Goal: Task Accomplishment & Management: Use online tool/utility

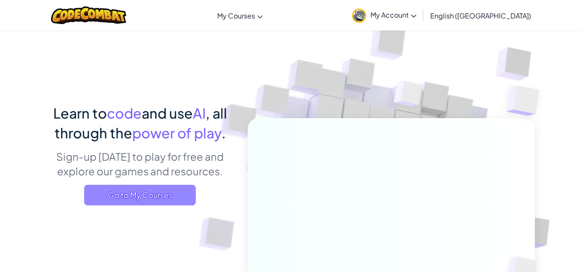
click at [137, 198] on span "Go to My Courses" at bounding box center [140, 195] width 112 height 21
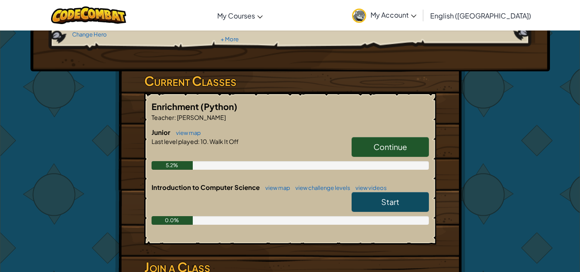
scroll to position [122, 0]
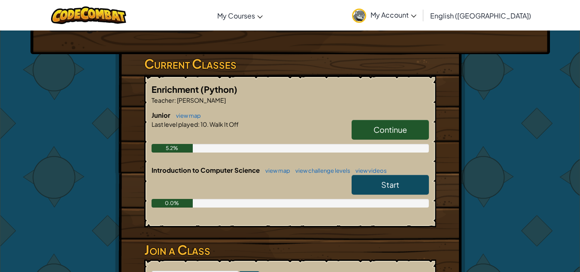
click at [373, 188] on link "Start" at bounding box center [390, 185] width 77 height 20
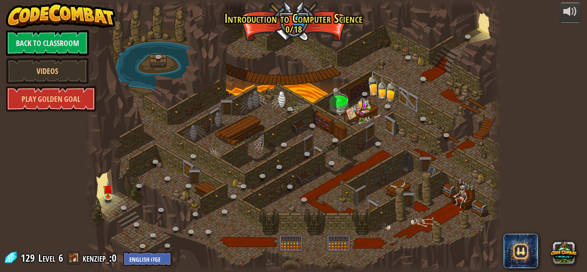
click at [373, 188] on div at bounding box center [293, 136] width 416 height 272
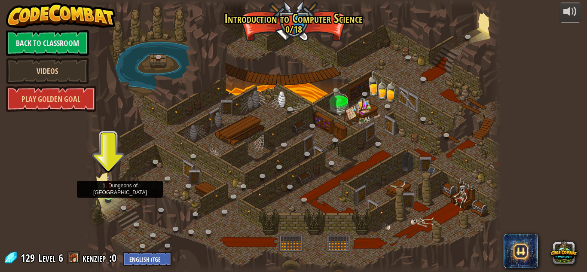
click at [110, 194] on img at bounding box center [108, 185] width 10 height 22
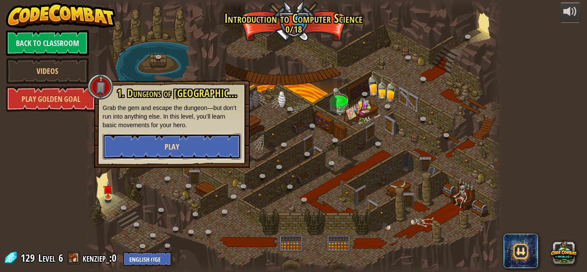
click at [142, 145] on button "Play" at bounding box center [172, 147] width 138 height 26
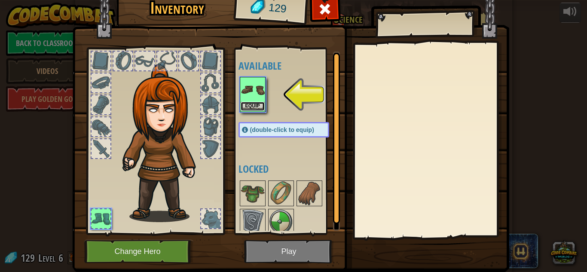
click at [255, 103] on button "Equip" at bounding box center [252, 106] width 24 height 9
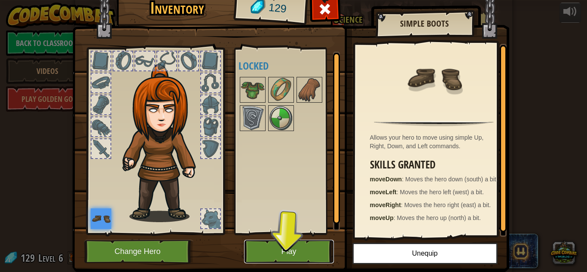
click at [276, 255] on button "Play" at bounding box center [289, 252] width 90 height 24
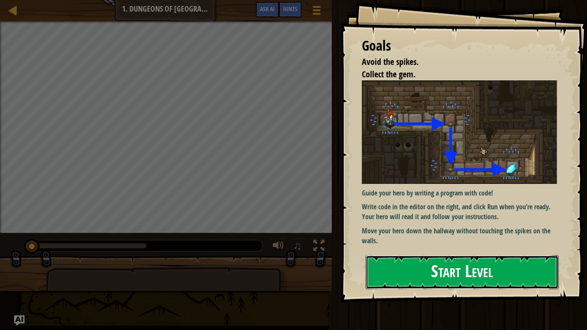
click at [406, 271] on button "Start Level" at bounding box center [461, 272] width 193 height 34
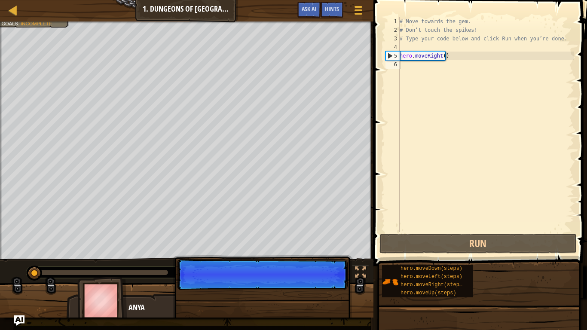
drag, startPoint x: 324, startPoint y: 281, endPoint x: 295, endPoint y: 270, distance: 30.5
click at [295, 270] on p "Continue" at bounding box center [262, 274] width 170 height 31
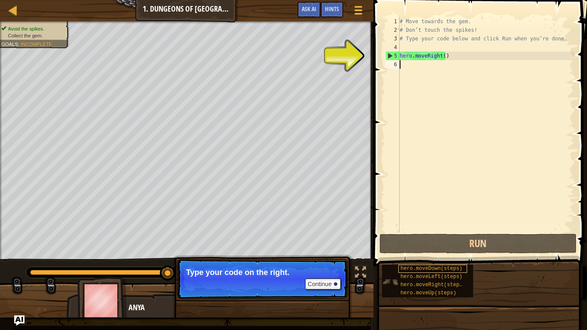
click at [456, 271] on div "hero.moveDown(steps)" at bounding box center [432, 269] width 69 height 8
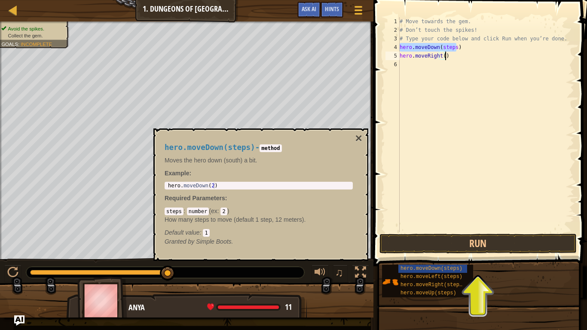
type textarea "hero.moveRight()hero.moveDown(steps)"
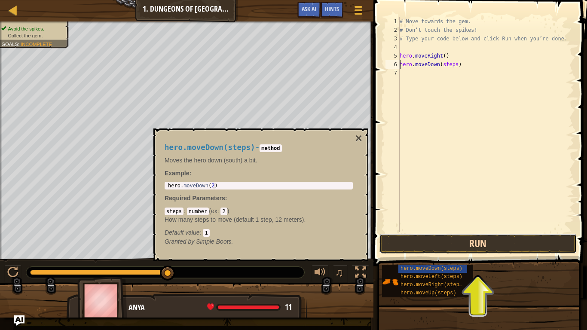
click at [465, 245] on button "Run" at bounding box center [477, 244] width 197 height 20
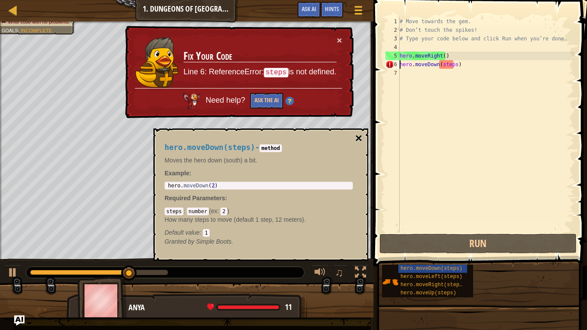
click at [356, 138] on button "×" at bounding box center [358, 138] width 7 height 12
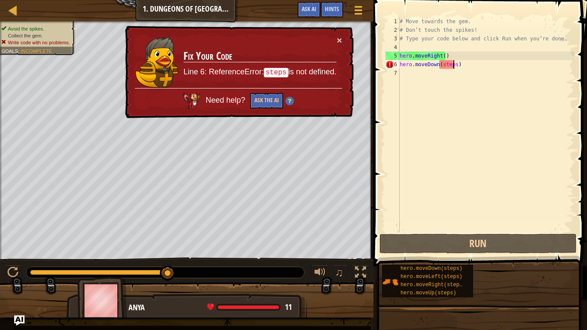
click at [453, 64] on div "# Move towards the gem. # Don’t touch the spikes! # Type your code below and cl…" at bounding box center [486, 133] width 176 height 232
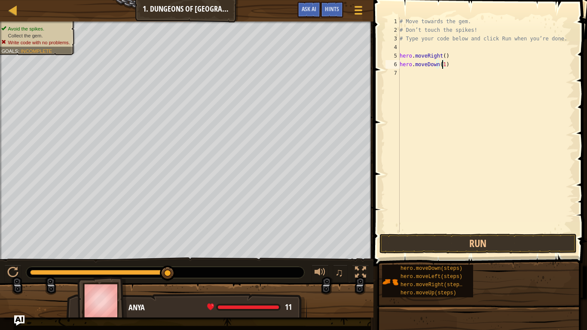
scroll to position [4, 3]
click at [509, 241] on button "Run" at bounding box center [477, 244] width 197 height 20
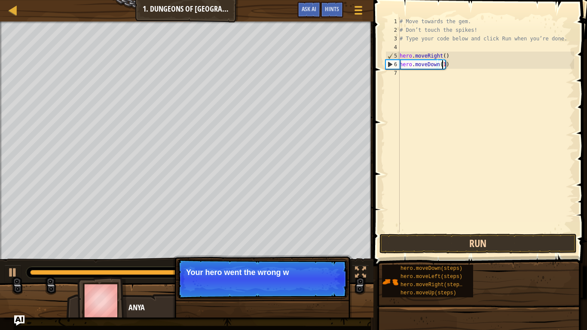
type textarea "hero.moveDown(10)"
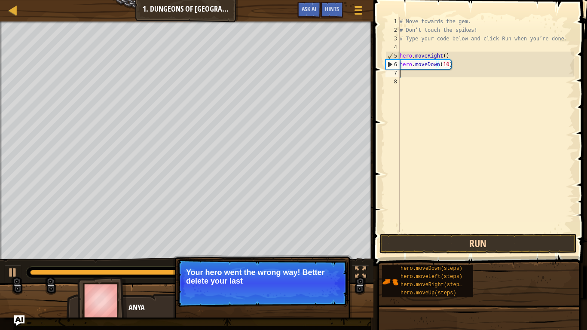
scroll to position [4, 0]
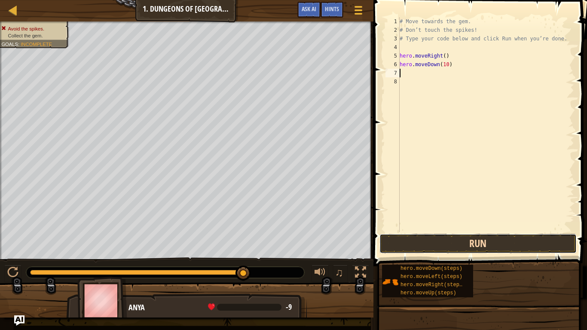
click at [508, 241] on button "Run" at bounding box center [477, 244] width 197 height 20
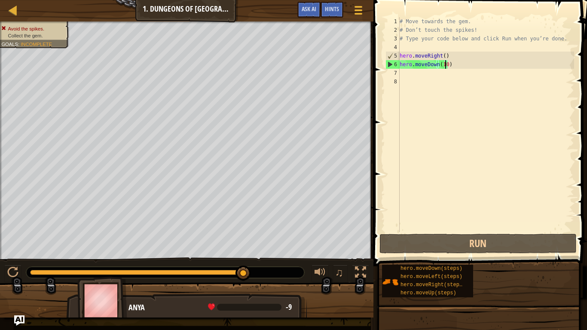
click at [444, 65] on div "# Move towards the gem. # Don’t touch the spikes! # Type your code below and cl…" at bounding box center [486, 133] width 176 height 232
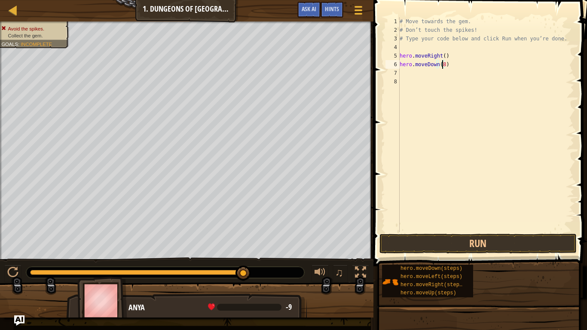
scroll to position [4, 3]
click at [494, 244] on button "Run" at bounding box center [477, 244] width 197 height 20
click at [492, 247] on button "Run" at bounding box center [477, 244] width 197 height 20
click at [438, 239] on button "Run" at bounding box center [477, 244] width 197 height 20
click at [455, 70] on div "# Move towards the gem. # Don’t touch the spikes! # Type your code below and cl…" at bounding box center [486, 124] width 176 height 215
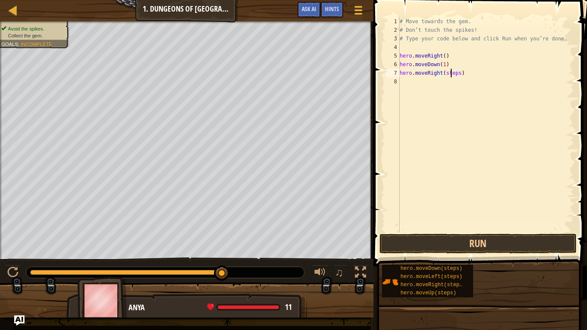
click at [451, 71] on div "# Move towards the gem. # Don’t touch the spikes! # Type your code below and cl…" at bounding box center [486, 133] width 176 height 232
click at [456, 76] on div "# Move towards the gem. # Don’t touch the spikes! # Type your code below and cl…" at bounding box center [486, 133] width 176 height 232
type textarea "hero.moveRight(1)"
click at [466, 237] on button "Run" at bounding box center [477, 244] width 197 height 20
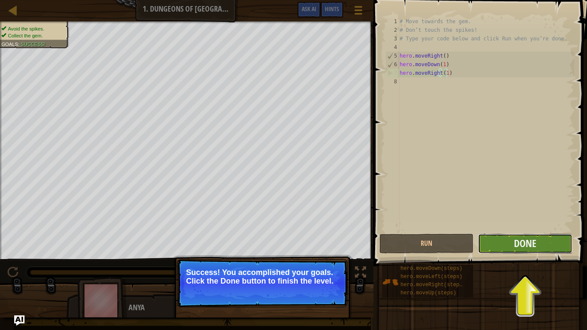
click at [554, 248] on button "Done" at bounding box center [525, 244] width 94 height 20
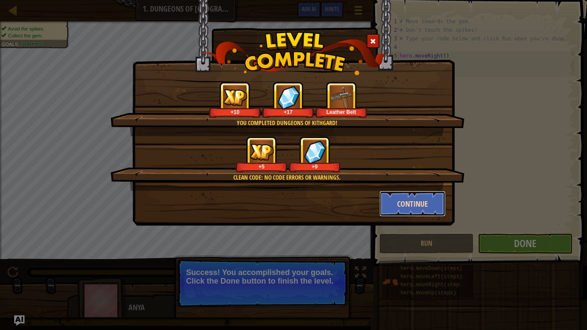
click at [394, 207] on button "Continue" at bounding box center [412, 204] width 67 height 26
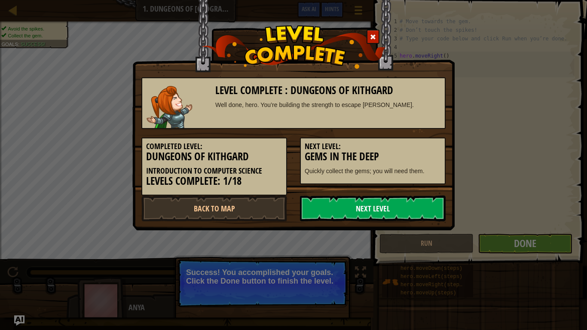
click at [387, 205] on link "Next Level" at bounding box center [373, 208] width 146 height 26
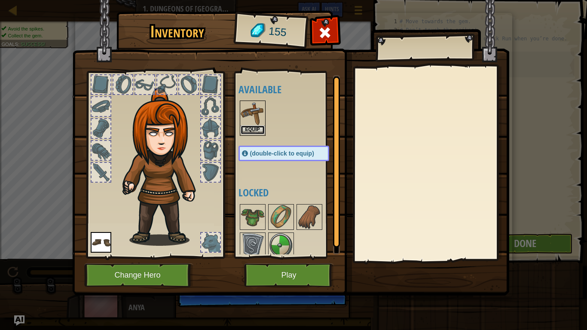
click at [253, 131] on button "Equip" at bounding box center [252, 129] width 24 height 9
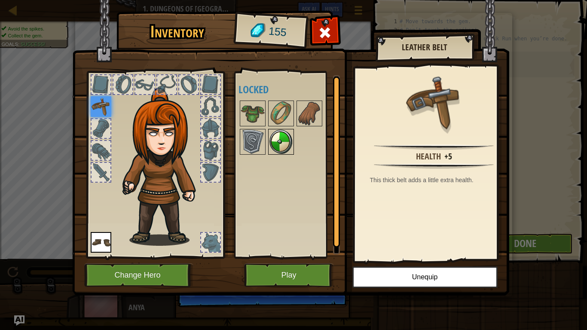
click at [286, 139] on img at bounding box center [281, 142] width 24 height 24
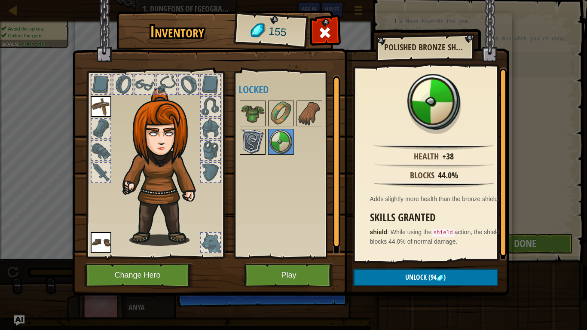
click at [248, 131] on img at bounding box center [252, 142] width 24 height 24
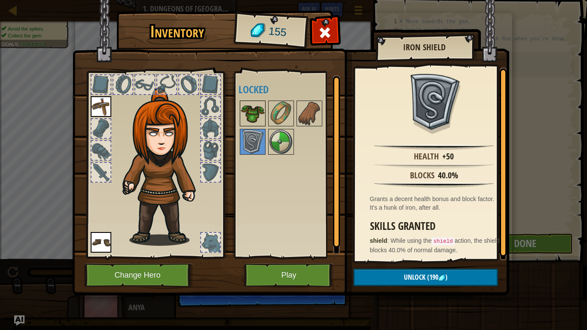
click at [247, 107] on img at bounding box center [252, 113] width 24 height 24
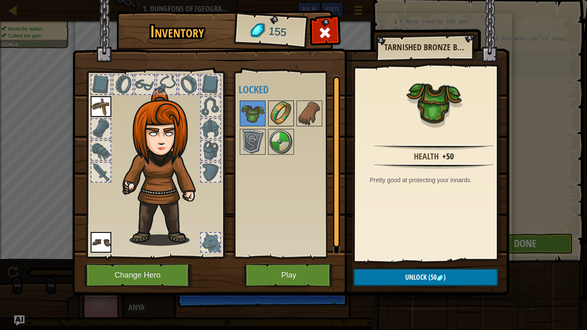
click at [287, 110] on img at bounding box center [281, 113] width 24 height 24
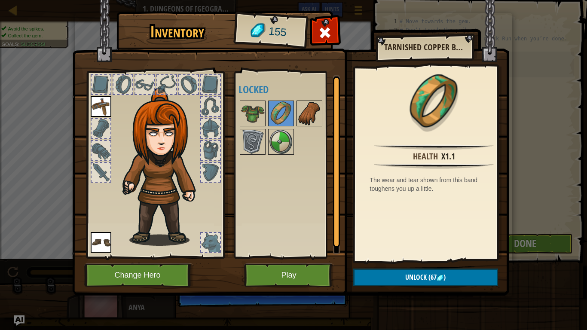
click at [310, 112] on img at bounding box center [309, 113] width 24 height 24
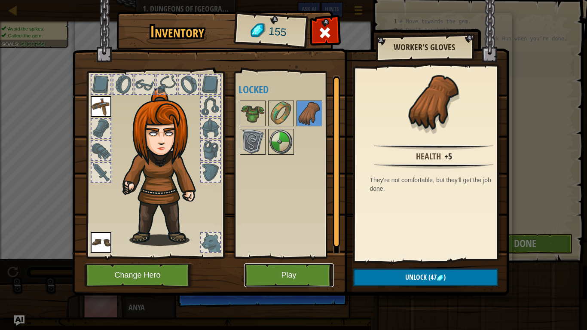
click at [302, 271] on button "Play" at bounding box center [289, 275] width 90 height 24
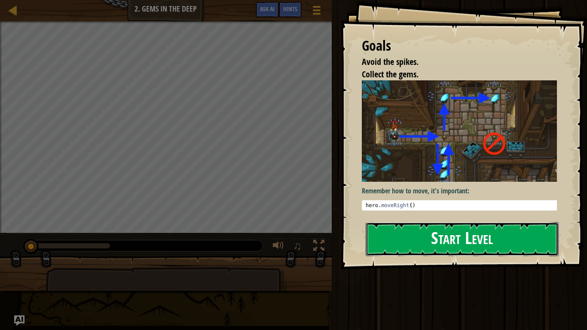
click at [408, 250] on button "Start Level" at bounding box center [461, 239] width 193 height 34
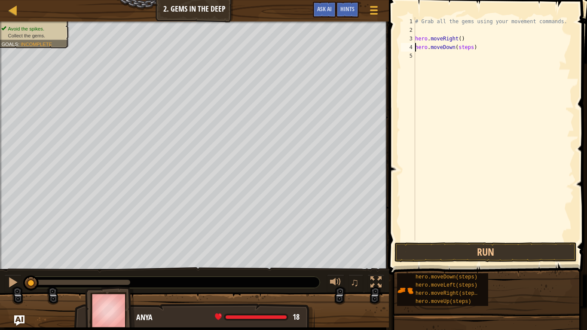
click at [469, 47] on div "# Grab all the gems using your movement commands. hero . moveRight ( ) hero . m…" at bounding box center [493, 137] width 161 height 240
click at [477, 252] on button "Run" at bounding box center [485, 252] width 182 height 20
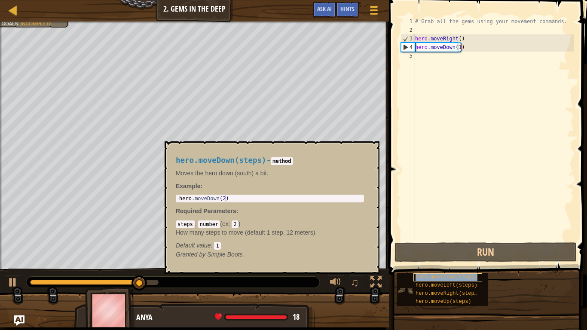
click at [460, 271] on span "hero.moveDown(steps)" at bounding box center [446, 277] width 62 height 6
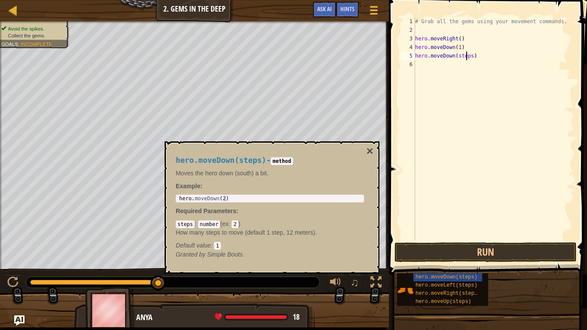
click at [467, 55] on div "# Grab all the gems using your movement commands. hero . moveRight ( ) hero . m…" at bounding box center [493, 137] width 161 height 240
click at [469, 58] on div "# Grab all the gems using your movement commands. hero . moveRight ( ) hero . m…" at bounding box center [493, 137] width 161 height 240
type textarea "hero.moveDow)"
drag, startPoint x: 458, startPoint y: 55, endPoint x: 406, endPoint y: 54, distance: 52.0
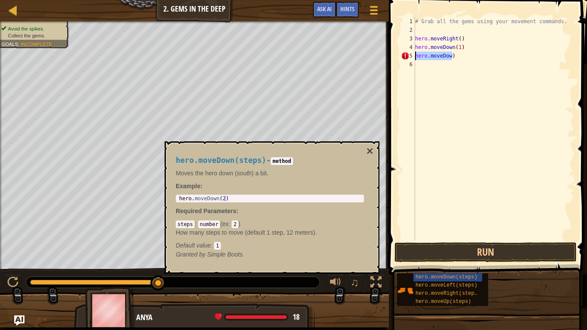
click at [406, 54] on div "hero.moveDow) 1 2 3 4 5 6 # Grab all the gems using your movement commands. her…" at bounding box center [486, 128] width 175 height 223
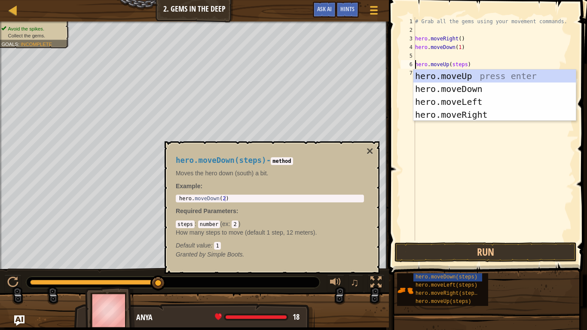
click at [462, 64] on div "# Grab all the gems using your movement commands. hero . moveRight ( ) hero . m…" at bounding box center [493, 137] width 161 height 240
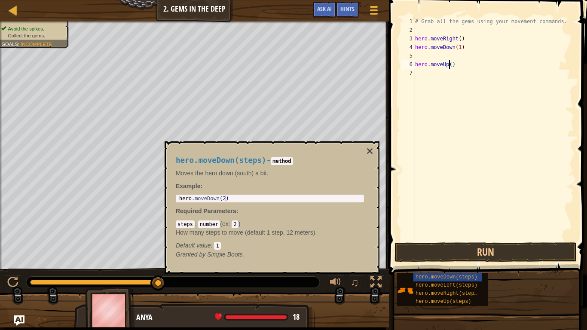
scroll to position [4, 3]
click at [472, 253] on button "Run" at bounding box center [485, 252] width 182 height 20
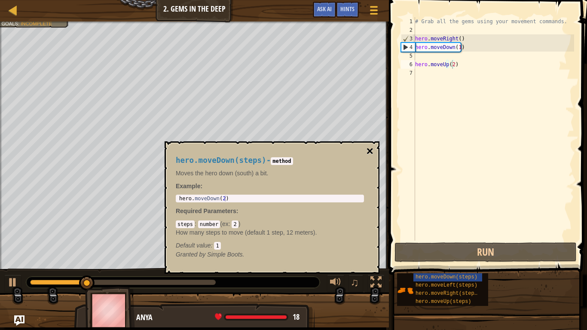
click at [370, 151] on button "×" at bounding box center [369, 151] width 7 height 12
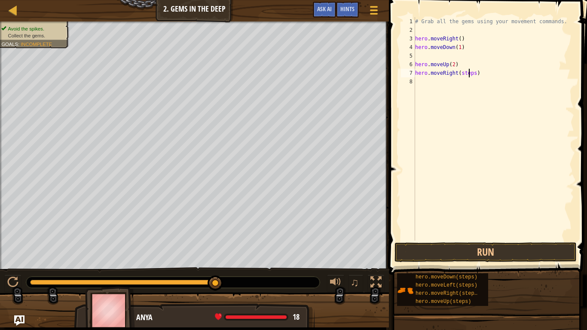
click at [469, 74] on div "# Grab all the gems using your movement commands. hero . moveRight ( ) hero . m…" at bounding box center [493, 137] width 161 height 240
click at [470, 74] on div "# Grab all the gems using your movement commands. hero . moveRight ( ) hero . m…" at bounding box center [493, 137] width 161 height 240
click at [472, 76] on div "# Grab all the gems using your movement commands. hero . moveRight ( ) hero . m…" at bounding box center [493, 137] width 161 height 240
type textarea "hero.moveRight(1)"
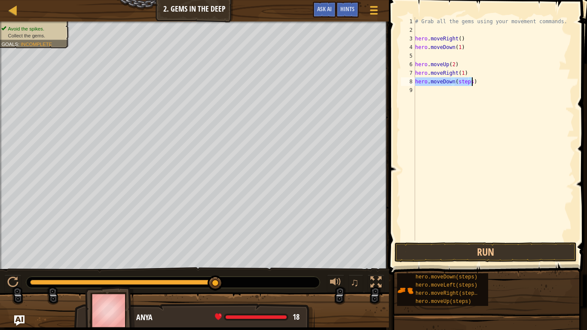
click at [469, 85] on div "# Grab all the gems using your movement commands. hero . moveRight ( ) hero . m…" at bounding box center [493, 128] width 161 height 223
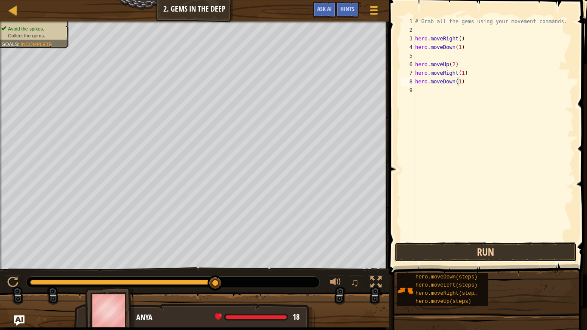
click at [488, 254] on button "Run" at bounding box center [485, 252] width 182 height 20
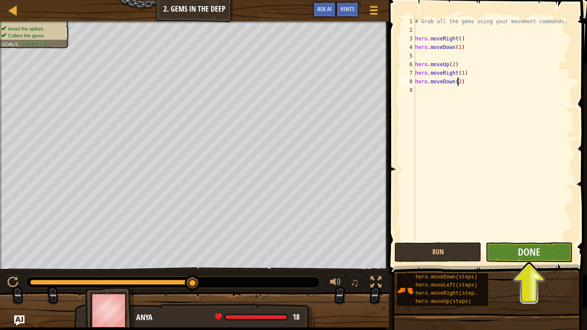
type textarea "hero.moveDown(2)"
click at [546, 258] on button "Done" at bounding box center [528, 252] width 87 height 20
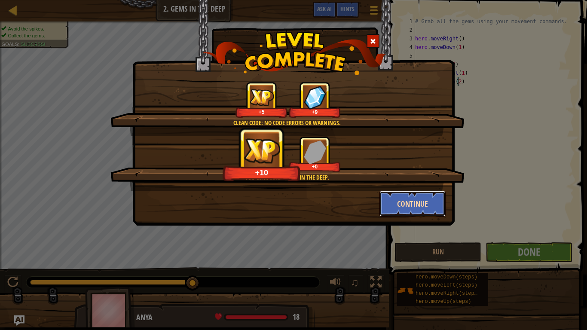
click at [415, 208] on button "Continue" at bounding box center [412, 204] width 67 height 26
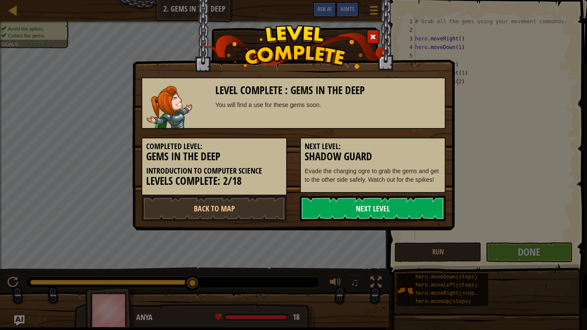
click at [417, 208] on link "Next Level" at bounding box center [373, 208] width 146 height 26
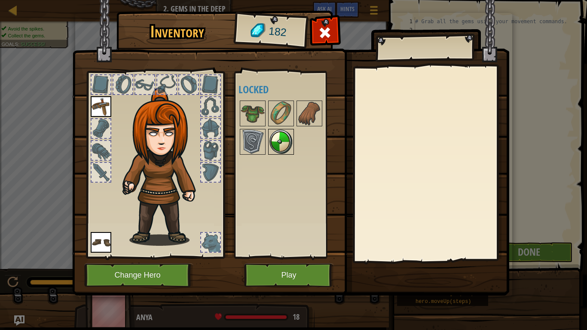
click at [270, 137] on img at bounding box center [281, 142] width 24 height 24
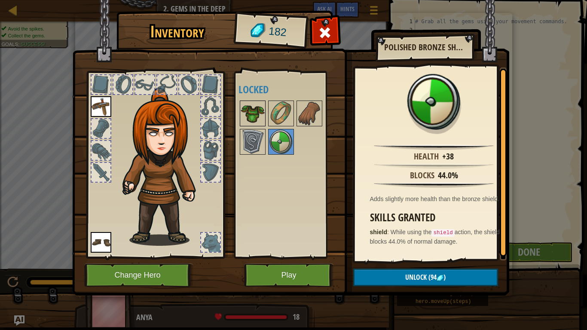
click at [246, 110] on img at bounding box center [252, 113] width 24 height 24
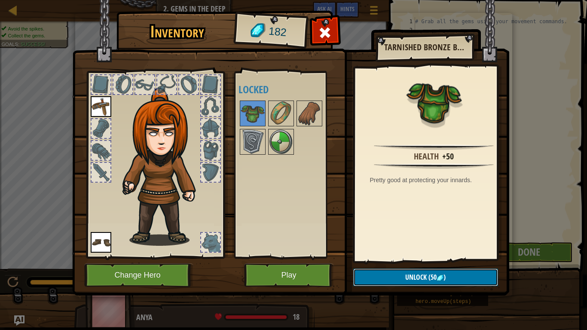
click at [387, 271] on button "Unlock (50 )" at bounding box center [425, 277] width 145 height 18
click at [388, 271] on button "Confirm" at bounding box center [425, 277] width 145 height 18
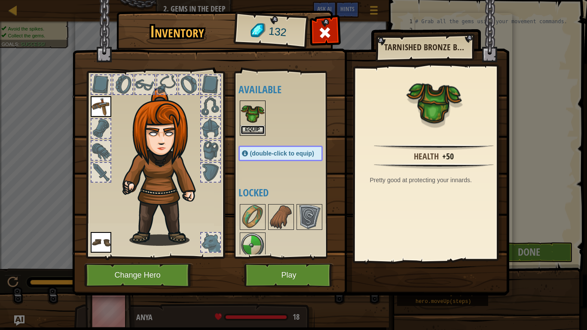
click at [254, 128] on button "Equip" at bounding box center [252, 129] width 24 height 9
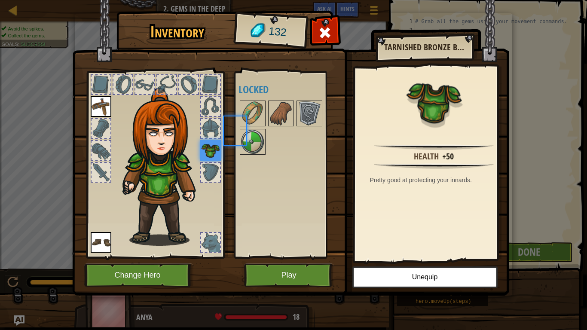
click at [254, 128] on div at bounding box center [288, 127] width 101 height 57
click at [260, 110] on img at bounding box center [252, 113] width 24 height 24
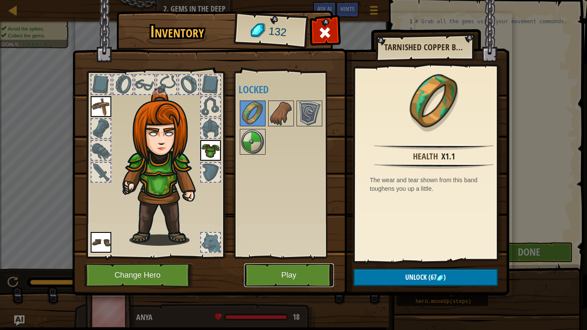
click at [289, 271] on button "Play" at bounding box center [289, 275] width 90 height 24
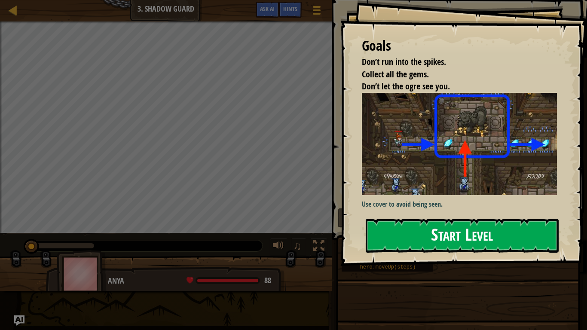
click at [456, 246] on button "Start Level" at bounding box center [461, 236] width 193 height 34
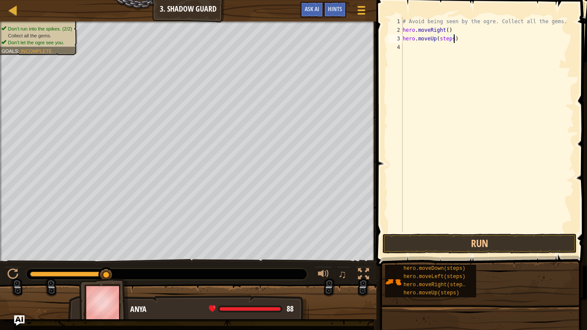
click at [454, 41] on div "# Avoid being seen by the ogre. Collect all the gems. hero . moveRight ( ) hero…" at bounding box center [487, 133] width 173 height 232
click at [450, 41] on div "# Avoid being seen by the ogre. Collect all the gems. hero . moveRight ( ) hero…" at bounding box center [487, 133] width 173 height 232
click at [488, 240] on button "Run" at bounding box center [479, 244] width 194 height 20
click at [461, 49] on div "# Avoid being seen by the ogre. Collect all the gems. hero . moveRight ( ) hero…" at bounding box center [487, 133] width 173 height 232
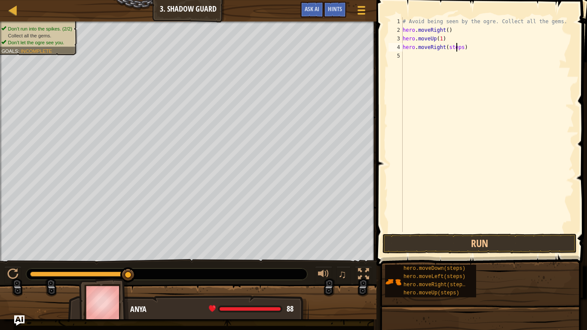
click at [457, 49] on div "# Avoid being seen by the ogre. Collect all the gems. hero . moveRight ( ) hero…" at bounding box center [487, 133] width 173 height 232
click at [458, 51] on div "# Avoid being seen by the ogre. Collect all the gems. hero . moveRight ( ) hero…" at bounding box center [487, 133] width 173 height 232
click at [457, 59] on div "# Avoid being seen by the ogre. Collect all the gems. hero . moveRight ( ) hero…" at bounding box center [487, 133] width 173 height 232
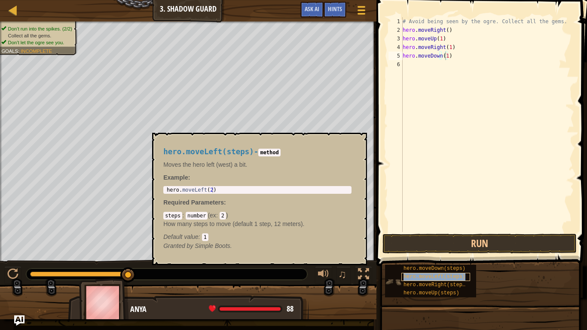
click at [444, 271] on span "hero.moveLeft(steps)" at bounding box center [434, 277] width 62 height 6
click at [459, 66] on div "# Avoid being seen by the ogre. Collect all the gems. hero . moveRight ( ) hero…" at bounding box center [487, 133] width 173 height 232
type textarea "hero.moveRight(2)"
click at [355, 139] on button "×" at bounding box center [357, 143] width 7 height 12
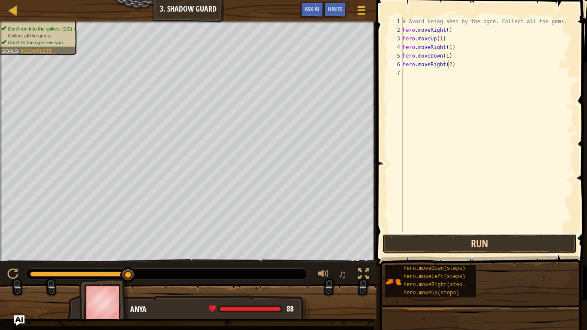
click at [416, 240] on button "Run" at bounding box center [479, 244] width 194 height 20
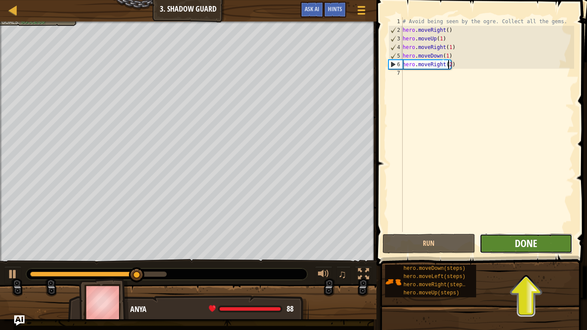
click at [517, 241] on span "Done" at bounding box center [525, 243] width 22 height 14
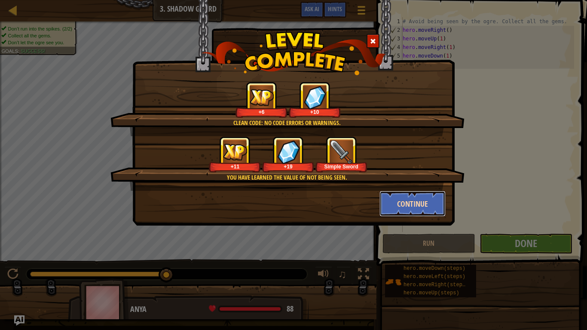
click at [421, 204] on button "Continue" at bounding box center [412, 204] width 67 height 26
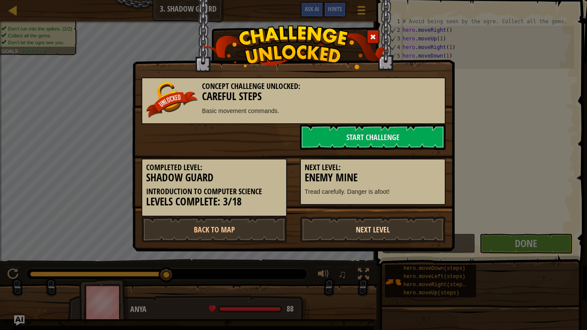
click at [349, 225] on link "Next Level" at bounding box center [373, 229] width 146 height 26
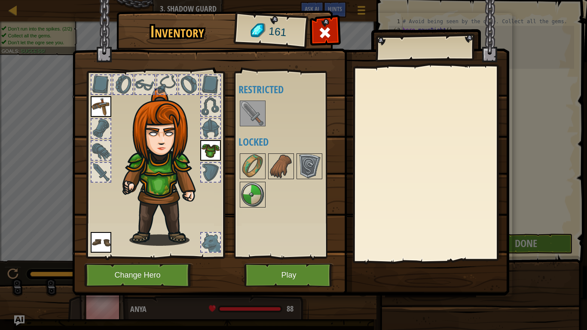
click at [248, 113] on img at bounding box center [252, 113] width 24 height 24
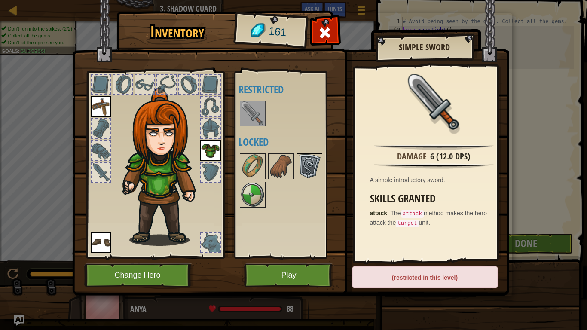
click at [303, 161] on img at bounding box center [309, 166] width 24 height 24
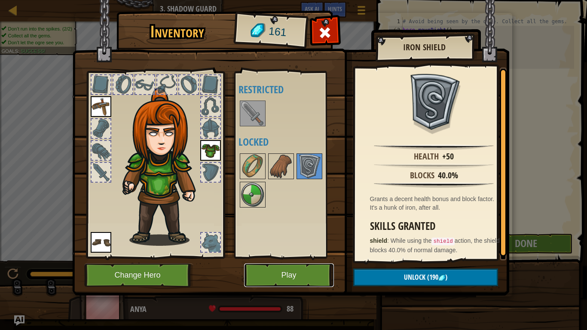
click at [271, 268] on button "Play" at bounding box center [289, 275] width 90 height 24
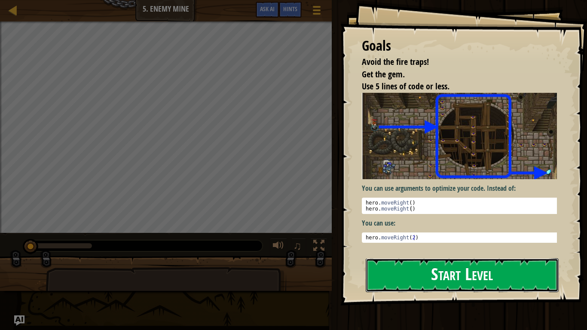
click at [388, 271] on button "Start Level" at bounding box center [461, 275] width 193 height 34
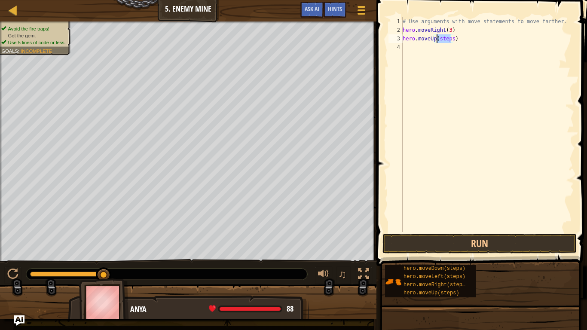
drag, startPoint x: 450, startPoint y: 40, endPoint x: 436, endPoint y: 39, distance: 13.7
click at [436, 39] on div "# Use arguments with move statements to move farther. hero . moveRight ( 3 ) he…" at bounding box center [487, 133] width 173 height 232
click at [457, 46] on div "# Use arguments with move statements to move farther. hero . moveRight ( 3 ) he…" at bounding box center [487, 133] width 173 height 232
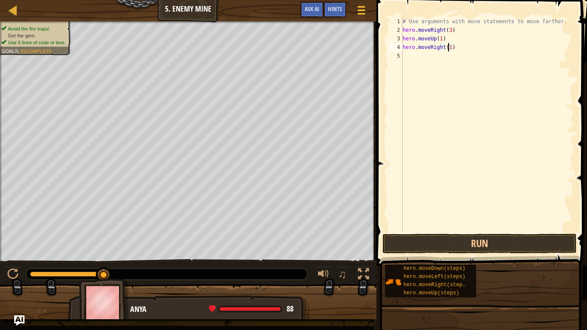
scroll to position [4, 3]
click at [452, 53] on div "# Use arguments with move statements to move farther. hero . moveRight ( 3 ) he…" at bounding box center [487, 133] width 173 height 232
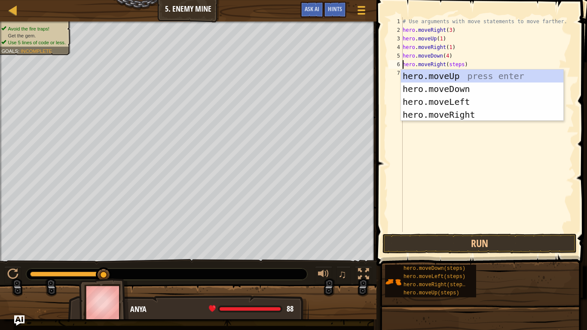
click at [456, 64] on div "# Use arguments with move statements to move farther. hero . moveRight ( 3 ) he…" at bounding box center [487, 133] width 173 height 232
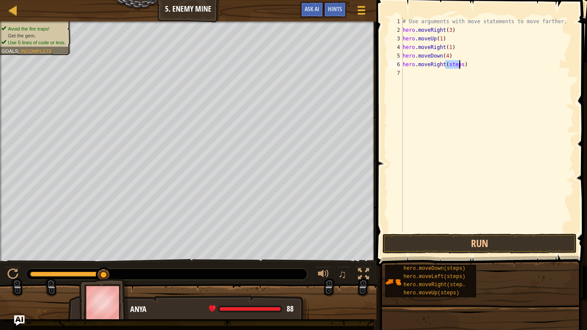
click at [456, 64] on div "# Use arguments with move statements to move farther. hero . moveRight ( 3 ) he…" at bounding box center [487, 133] width 173 height 232
click at [475, 250] on button "Run" at bounding box center [479, 244] width 194 height 20
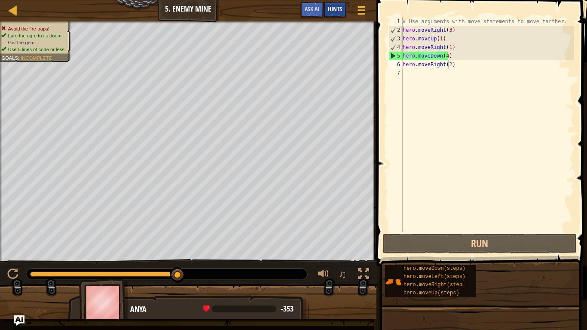
click at [337, 6] on span "Hints" at bounding box center [335, 9] width 14 height 8
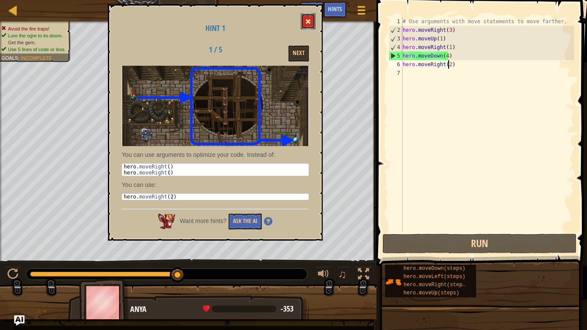
click at [306, 19] on span at bounding box center [308, 21] width 6 height 6
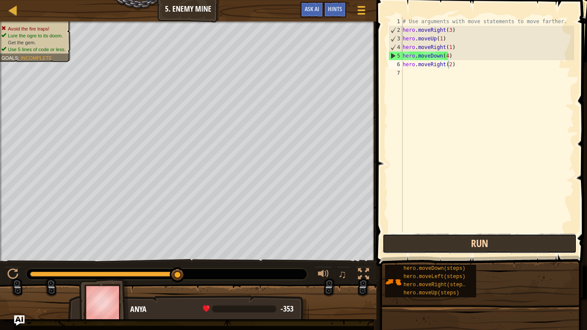
click at [459, 248] on button "Run" at bounding box center [479, 244] width 194 height 20
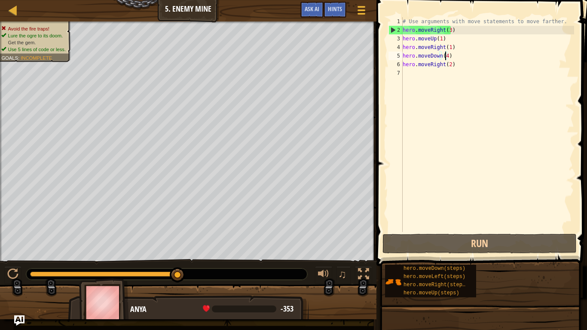
click at [446, 57] on div "# Use arguments with move statements to move farther. hero . moveRight ( 3 ) he…" at bounding box center [487, 133] width 173 height 232
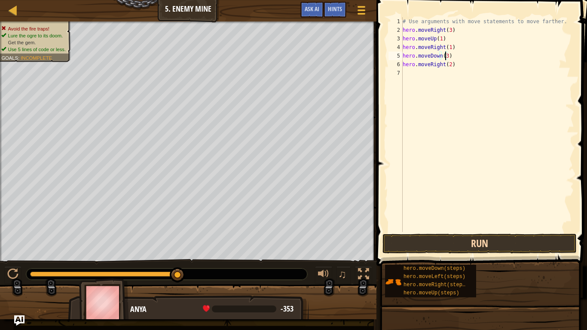
type textarea "hero.moveDown(3)"
click at [444, 243] on button "Run" at bounding box center [479, 244] width 194 height 20
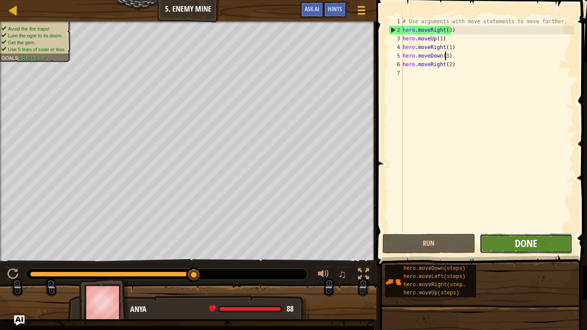
click at [515, 238] on span "Done" at bounding box center [525, 243] width 22 height 14
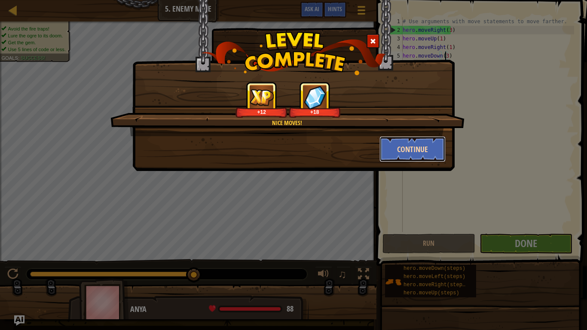
click at [411, 157] on button "Continue" at bounding box center [412, 149] width 67 height 26
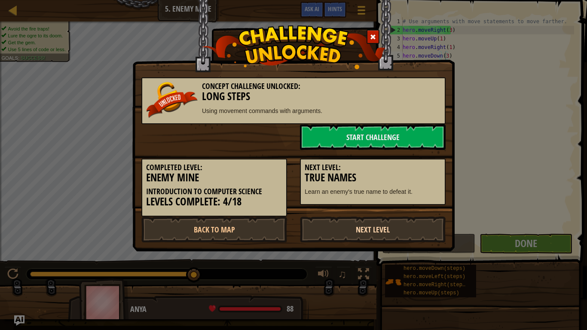
click at [384, 222] on link "Next Level" at bounding box center [373, 229] width 146 height 26
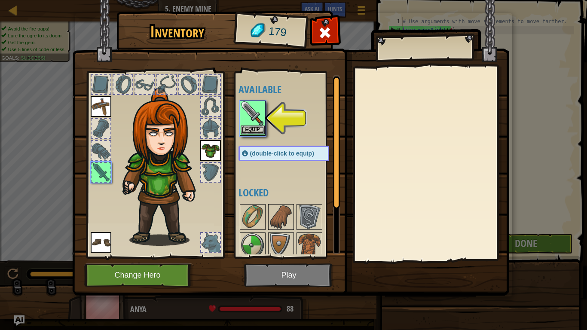
click at [247, 135] on div "Equip" at bounding box center [253, 117] width 26 height 35
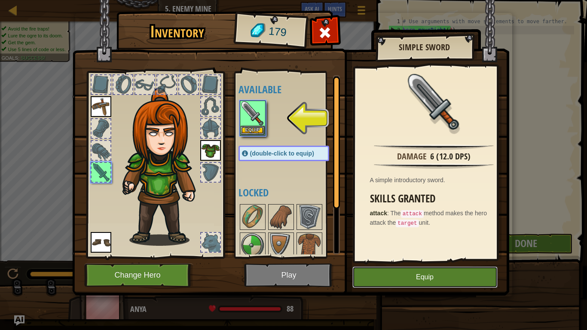
click at [384, 271] on button "Equip" at bounding box center [424, 276] width 145 height 21
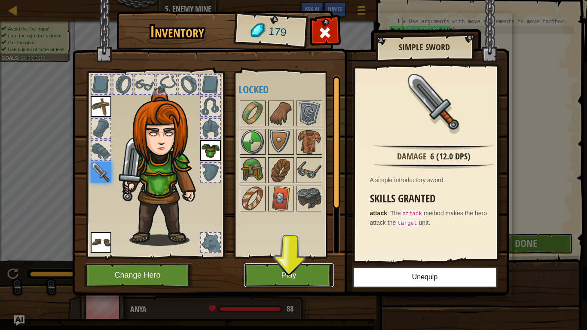
click at [285, 271] on button "Play" at bounding box center [289, 275] width 90 height 24
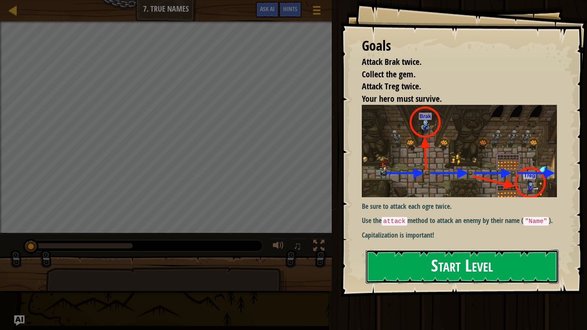
click at [433, 256] on button "Start Level" at bounding box center [461, 267] width 193 height 34
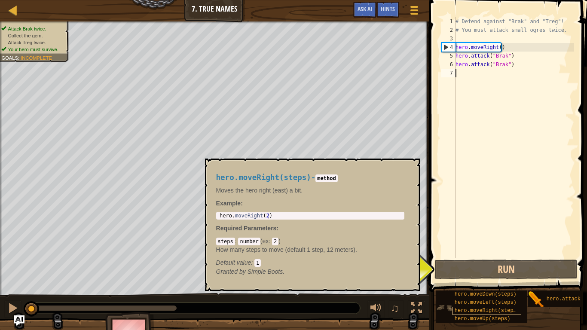
scroll to position [6, 0]
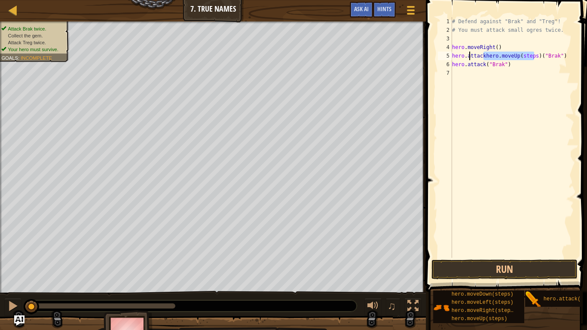
type textarea "hero.attack("Brak")"
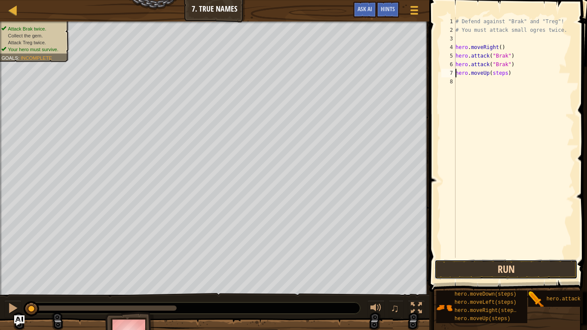
click at [530, 268] on button "Run" at bounding box center [505, 269] width 143 height 20
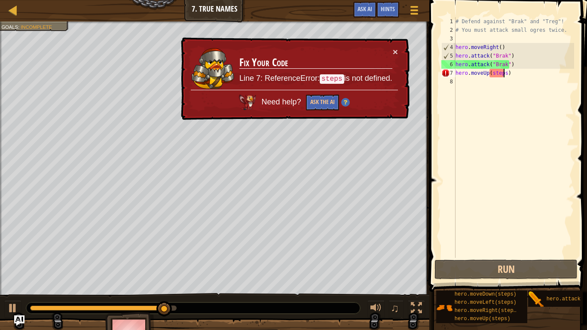
click at [502, 76] on div "# Defend against "Brak" and "Treg"! # You must attack small ogres twice. hero .…" at bounding box center [514, 146] width 120 height 258
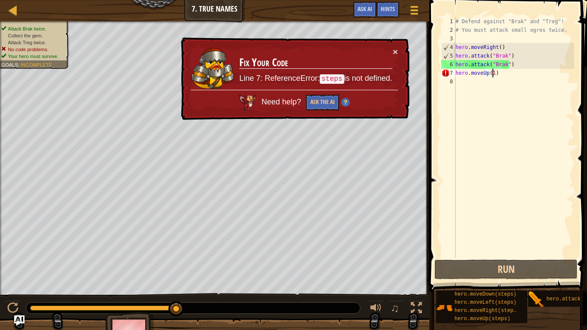
scroll to position [4, 3]
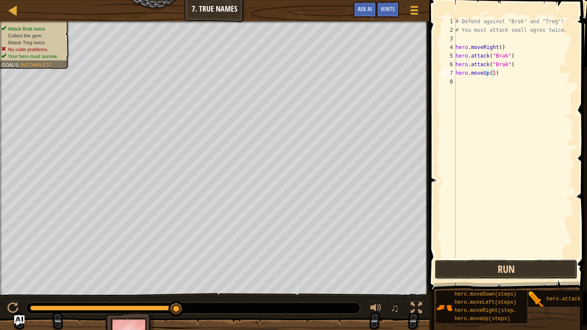
click at [478, 265] on button "Run" at bounding box center [505, 269] width 143 height 20
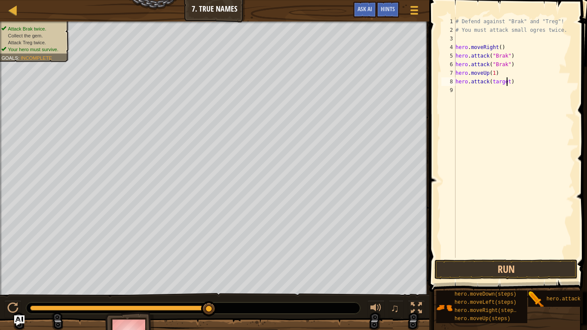
click at [505, 81] on div "# Defend against "Brak" and "Treg"! # You must attack small ogres twice. hero .…" at bounding box center [514, 146] width 120 height 258
drag, startPoint x: 503, startPoint y: 81, endPoint x: 507, endPoint y: 83, distance: 4.4
click at [507, 83] on div "# Defend against "Brak" and "Treg"! # You must attack small ogres twice. hero .…" at bounding box center [514, 146] width 120 height 258
drag, startPoint x: 543, startPoint y: 296, endPoint x: 495, endPoint y: 168, distance: 136.9
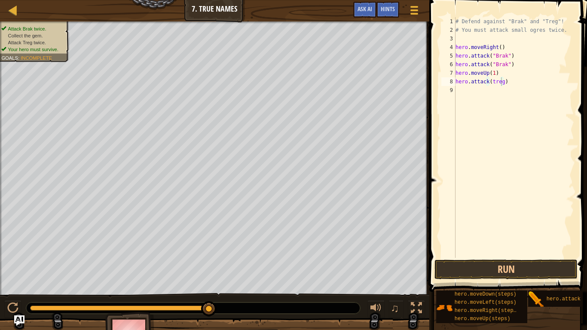
click at [495, 168] on div "Hints Videos hero.attack(treg) 1 2 3 4 5 6 7 8 9 # Defend against "Brak" and "T…" at bounding box center [506, 163] width 160 height 326
click at [499, 271] on button "Run" at bounding box center [505, 269] width 143 height 20
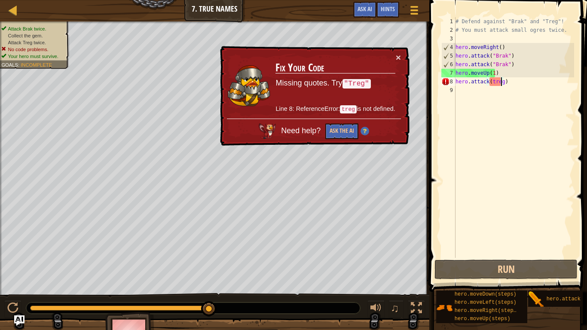
click at [493, 80] on div "# Defend against "Brak" and "Treg"! # You must attack small ogres twice. hero .…" at bounding box center [514, 146] width 120 height 258
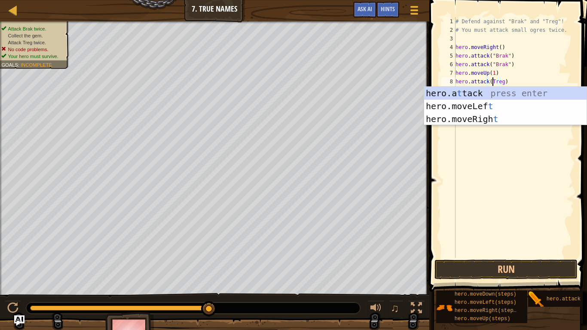
scroll to position [4, 3]
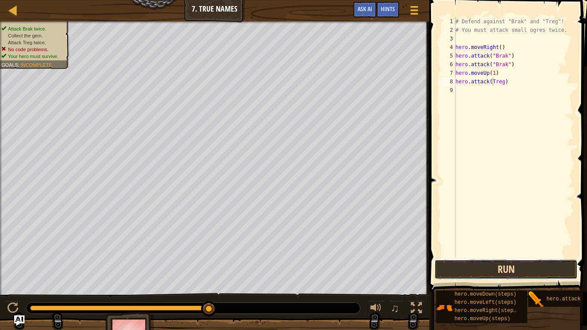
click at [501, 266] on button "Run" at bounding box center [505, 269] width 143 height 20
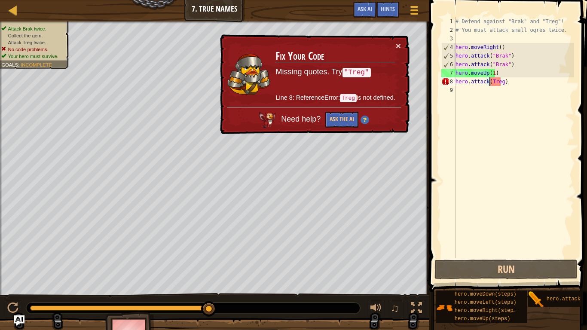
click at [490, 85] on div "# Defend against "Brak" and "Treg"! # You must attack small ogres twice. hero .…" at bounding box center [514, 146] width 120 height 258
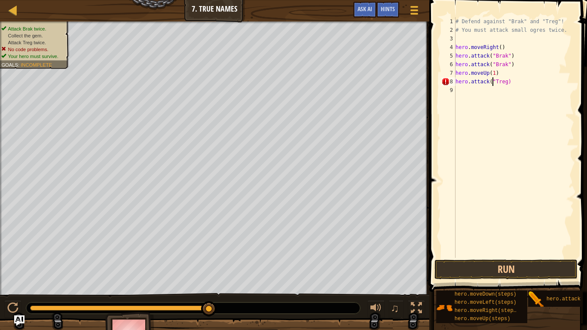
click at [501, 85] on div "# Defend against "Brak" and "Treg"! # You must attack small ogres twice. hero .…" at bounding box center [514, 146] width 120 height 258
click at [503, 85] on div "# Defend against "Brak" and "Treg"! # You must attack small ogres twice. hero .…" at bounding box center [514, 146] width 120 height 258
type textarea "hero.attack("Treg")"
click at [482, 271] on button "Run" at bounding box center [505, 269] width 143 height 20
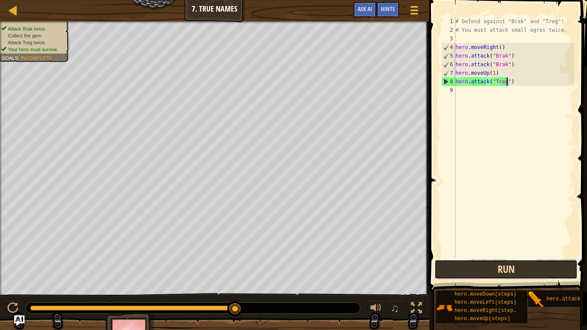
click at [473, 268] on button "Run" at bounding box center [505, 269] width 143 height 20
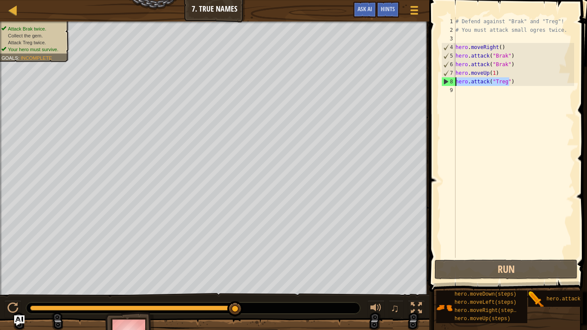
drag, startPoint x: 509, startPoint y: 81, endPoint x: 454, endPoint y: 82, distance: 55.8
click at [454, 82] on div "hero.attack("Treg") 1 2 3 4 5 6 7 8 9 # Defend against "Brak" and "Treg"! # You…" at bounding box center [506, 137] width 134 height 240
click at [459, 91] on div "# Defend against "Brak" and "Treg"! # You must attack small ogres twice. hero .…" at bounding box center [514, 146] width 120 height 258
paste textarea "hero.attack("Treg")"
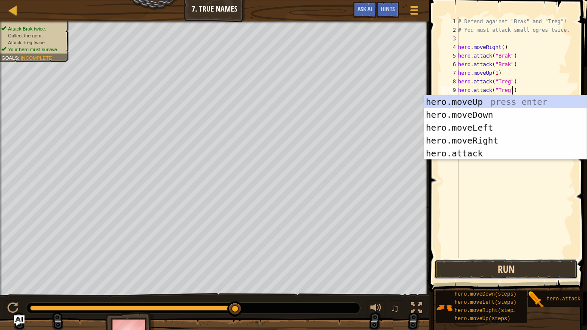
click at [497, 271] on button "Run" at bounding box center [505, 269] width 143 height 20
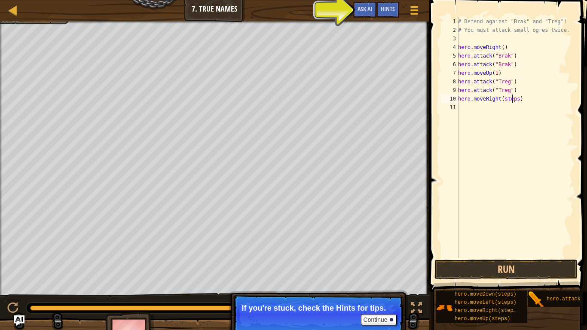
click at [511, 99] on div "# Defend against "Brak" and "Treg"! # You must attack small ogres twice. hero .…" at bounding box center [515, 146] width 118 height 258
drag, startPoint x: 514, startPoint y: 101, endPoint x: 500, endPoint y: 100, distance: 13.4
click at [500, 100] on div "# Defend against "Brak" and "Treg"! # You must attack small ogres twice. hero .…" at bounding box center [515, 146] width 118 height 258
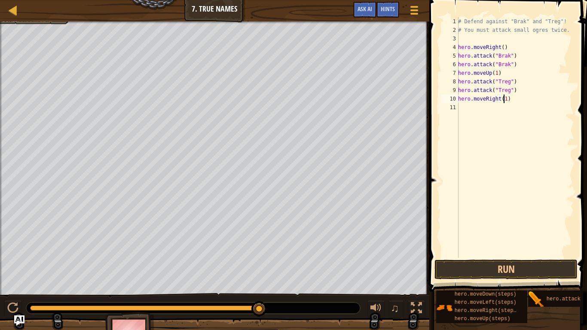
scroll to position [4, 3]
click at [488, 268] on button "Run" at bounding box center [505, 269] width 143 height 20
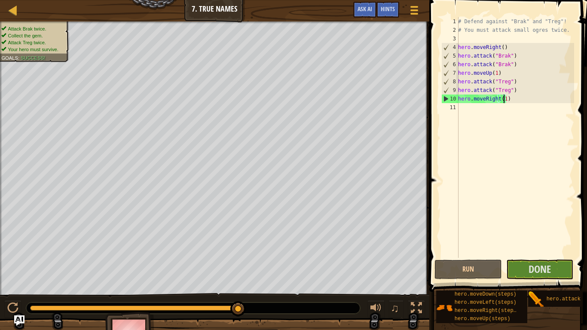
drag, startPoint x: 536, startPoint y: 268, endPoint x: 586, endPoint y: 140, distance: 138.0
click at [580, 140] on span at bounding box center [508, 133] width 164 height 317
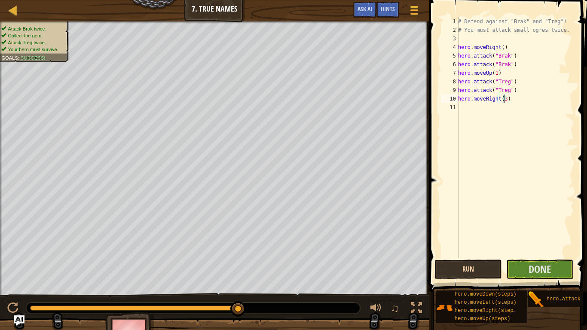
type textarea "hero.moveRight(3)"
click at [484, 261] on button "Run" at bounding box center [467, 269] width 67 height 20
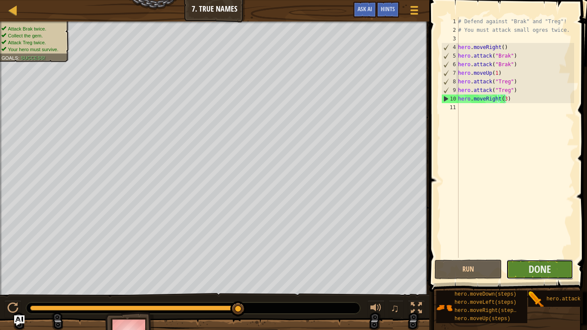
click at [541, 271] on button "Done" at bounding box center [539, 269] width 67 height 20
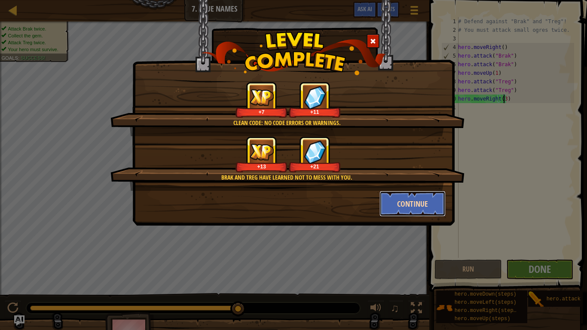
click at [426, 207] on button "Continue" at bounding box center [412, 204] width 67 height 26
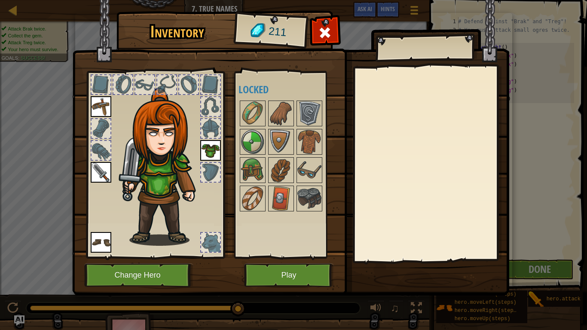
click at [294, 112] on div at bounding box center [292, 155] width 108 height 113
click at [317, 113] on img at bounding box center [309, 113] width 24 height 24
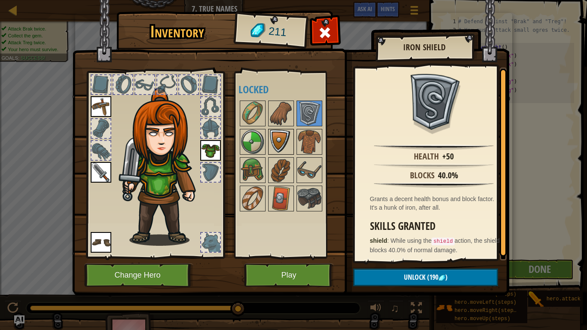
click at [281, 135] on img at bounding box center [281, 142] width 24 height 24
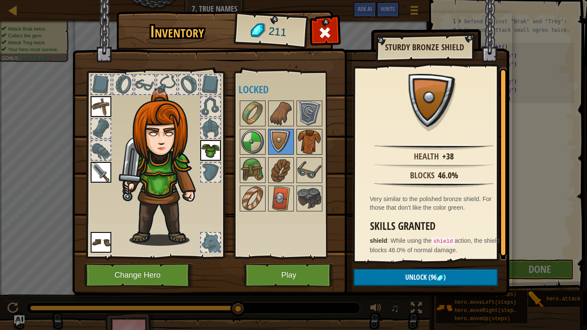
click at [309, 143] on img at bounding box center [309, 142] width 24 height 24
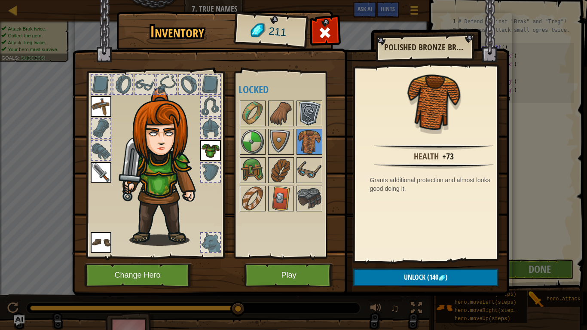
click at [310, 113] on img at bounding box center [309, 113] width 24 height 24
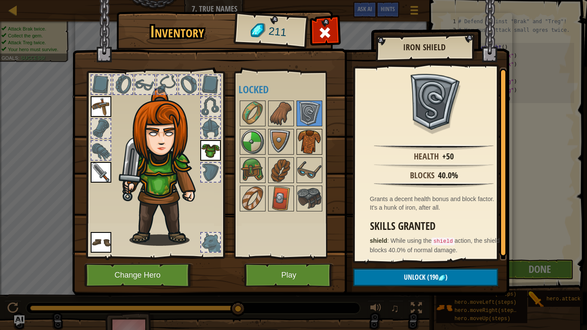
click at [320, 140] on img at bounding box center [309, 142] width 24 height 24
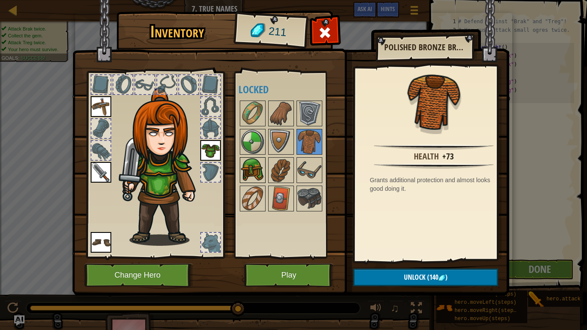
click at [244, 163] on img at bounding box center [252, 170] width 24 height 24
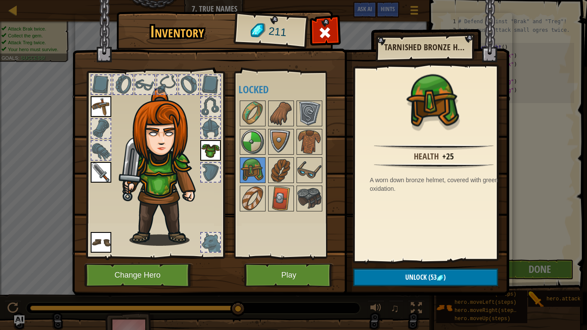
click at [265, 163] on div at bounding box center [292, 155] width 108 height 113
click at [268, 162] on div at bounding box center [281, 170] width 26 height 26
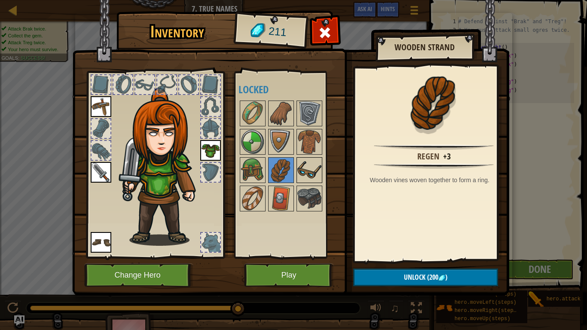
click at [310, 167] on img at bounding box center [309, 170] width 24 height 24
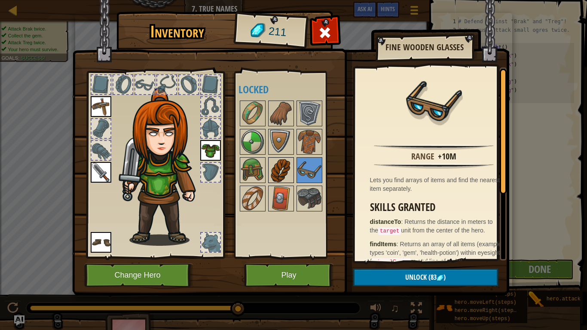
click at [283, 166] on img at bounding box center [281, 170] width 24 height 24
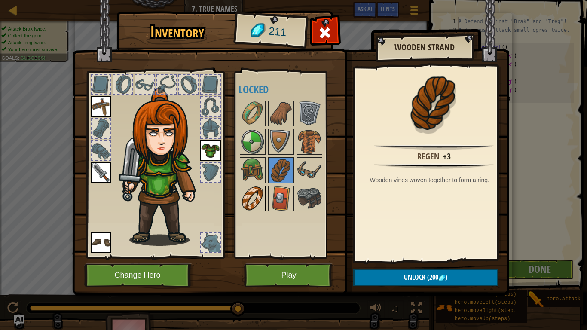
click at [256, 191] on img at bounding box center [252, 198] width 24 height 24
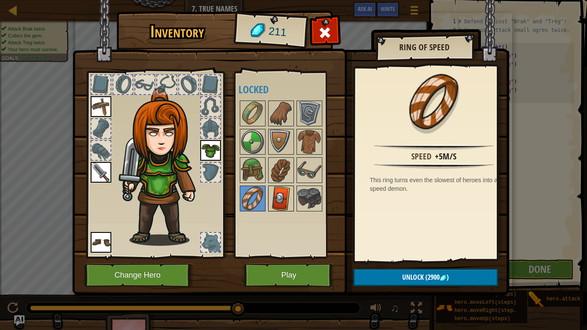
click at [285, 198] on img at bounding box center [281, 198] width 24 height 24
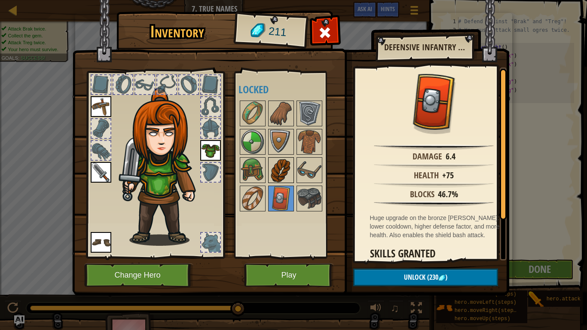
click at [286, 170] on img at bounding box center [281, 170] width 24 height 24
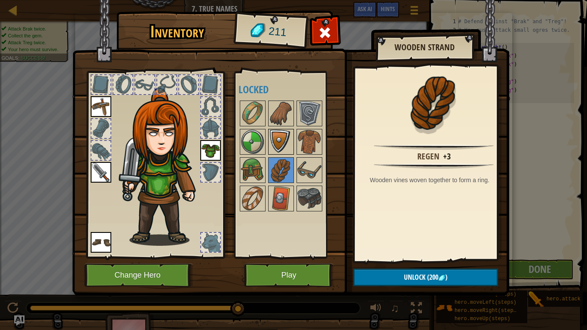
click at [292, 141] on img at bounding box center [281, 142] width 24 height 24
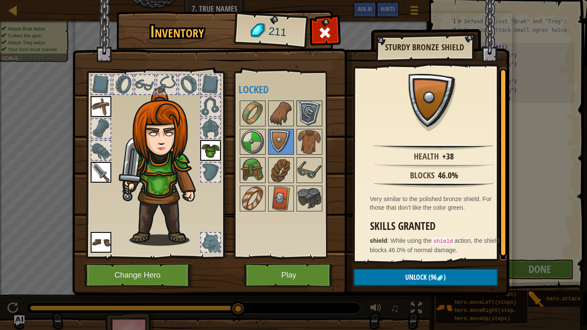
click at [304, 115] on img at bounding box center [309, 113] width 24 height 24
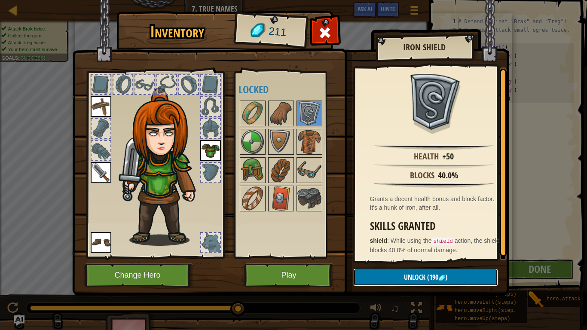
click at [436, 271] on span "(190" at bounding box center [431, 276] width 13 height 9
click at [436, 271] on button "Confirm" at bounding box center [425, 277] width 145 height 18
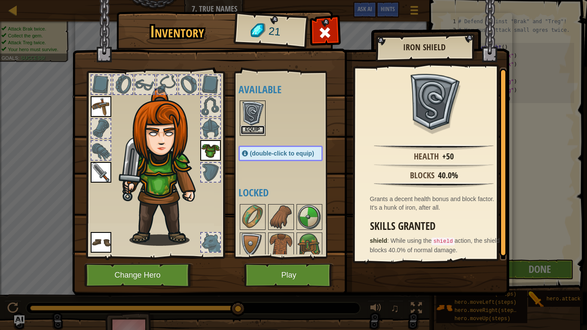
click at [253, 126] on button "Equip" at bounding box center [252, 129] width 24 height 9
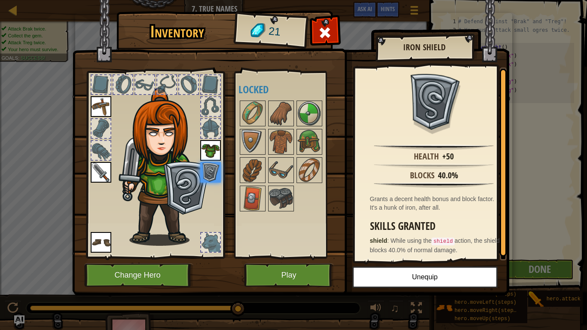
click at [323, 19] on img at bounding box center [290, 140] width 437 height 312
click at [328, 26] on span at bounding box center [325, 33] width 14 height 14
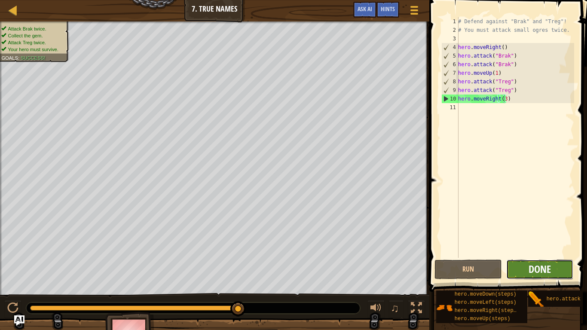
click at [536, 265] on span "Done" at bounding box center [539, 269] width 22 height 14
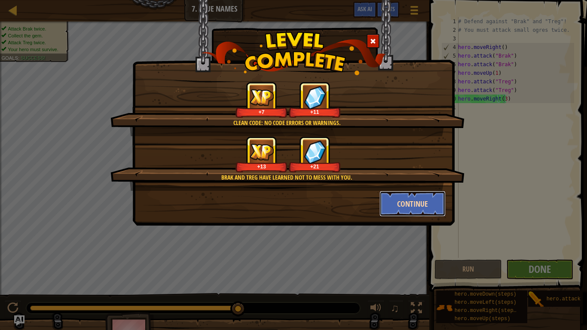
click at [421, 204] on button "Continue" at bounding box center [412, 204] width 67 height 26
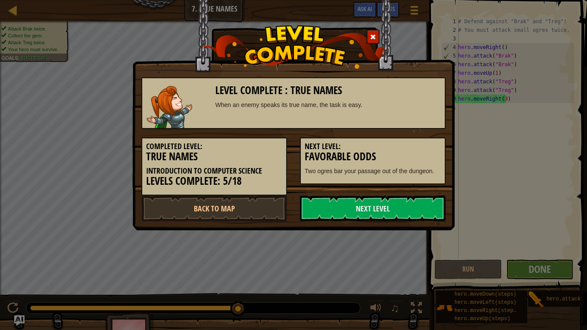
click at [421, 204] on link "Next Level" at bounding box center [373, 208] width 146 height 26
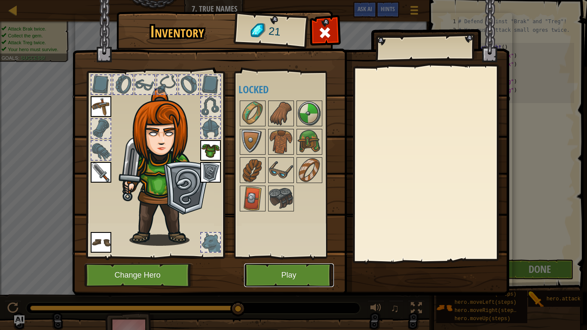
click at [285, 271] on button "Play" at bounding box center [289, 275] width 90 height 24
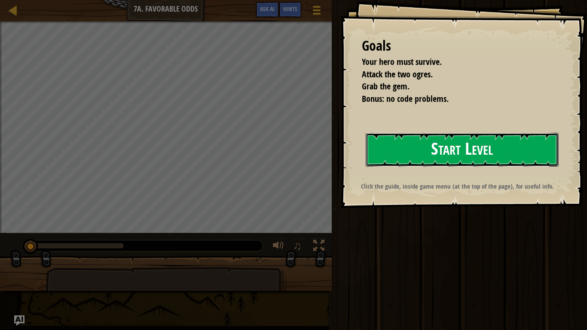
click at [478, 149] on button "Start Level" at bounding box center [461, 150] width 193 height 34
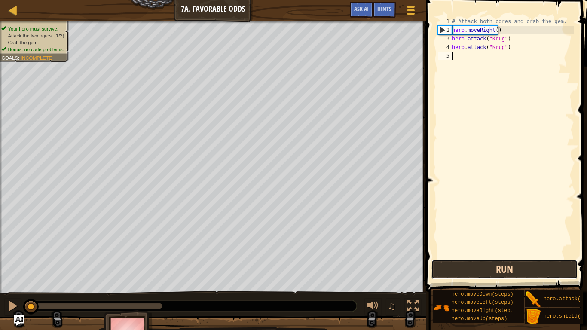
click at [494, 270] on button "Run" at bounding box center [504, 269] width 146 height 20
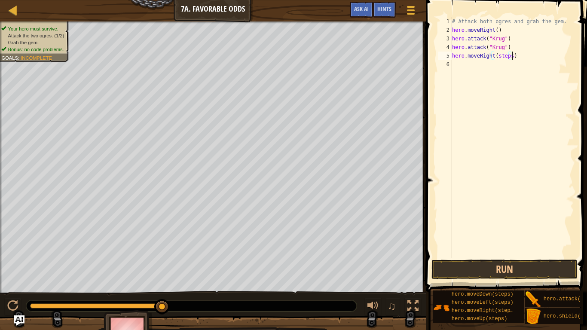
drag, startPoint x: 510, startPoint y: 56, endPoint x: 514, endPoint y: 58, distance: 4.8
click at [514, 58] on div "# Attack both ogres and grab the gem. hero . moveRight ( ) hero . attack ( "Kru…" at bounding box center [512, 146] width 124 height 258
drag, startPoint x: 508, startPoint y: 58, endPoint x: 495, endPoint y: 57, distance: 13.8
click at [495, 57] on div "# Attack both ogres and grab the gem. hero . moveRight ( ) hero . attack ( "Kru…" at bounding box center [512, 146] width 124 height 258
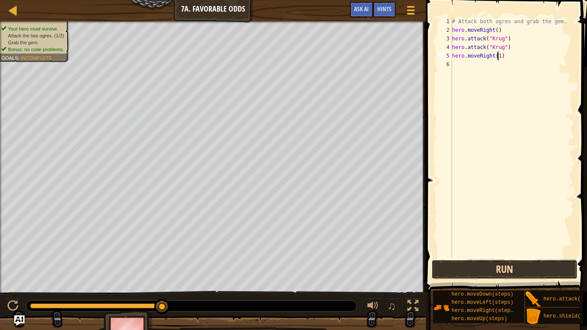
click at [510, 266] on button "Run" at bounding box center [504, 269] width 146 height 20
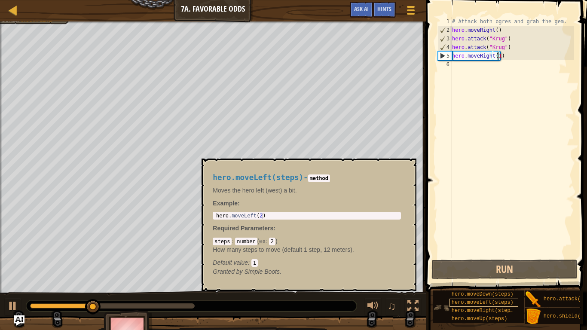
scroll to position [6, 0]
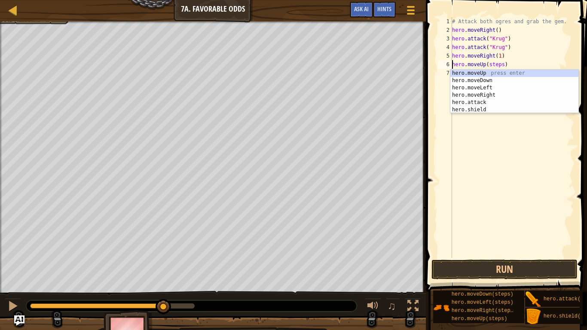
click at [494, 64] on div "# Attack both ogres and grab the gem. hero . moveRight ( ) hero . attack ( "Kru…" at bounding box center [512, 146] width 124 height 258
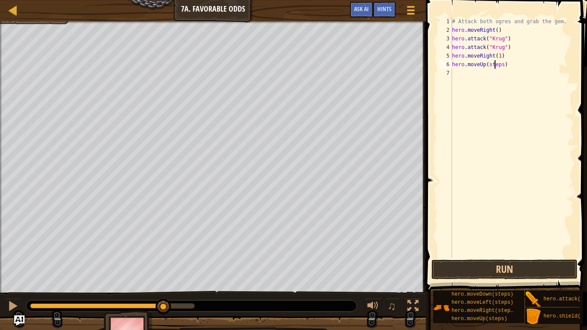
click at [494, 64] on div "# Attack both ogres and grab the gem. hero . moveRight ( ) hero . attack ( "Kru…" at bounding box center [512, 146] width 124 height 258
click at [551, 270] on button "Run" at bounding box center [504, 269] width 146 height 20
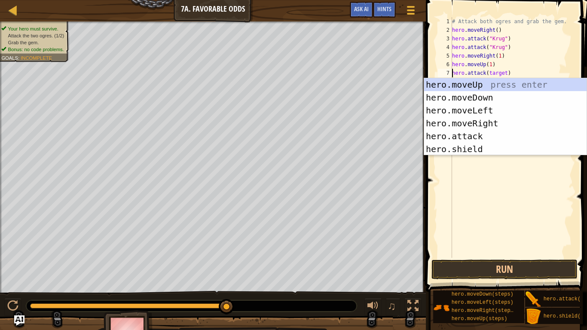
click at [497, 73] on div "# Attack both ogres and grab the gem. hero . moveRight ( ) hero . attack ( "Kru…" at bounding box center [512, 146] width 124 height 258
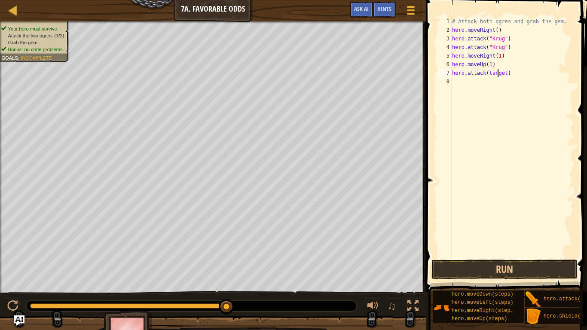
click at [497, 73] on div "# Attack both ogres and grab the gem. hero . moveRight ( ) hero . attack ( "Kru…" at bounding box center [512, 146] width 124 height 258
type textarea "hero.attack("grump")"
click at [490, 78] on div "# Attack both ogres and grab the gem. hero . moveRight ( ) hero . attack ( "Kru…" at bounding box center [512, 146] width 124 height 258
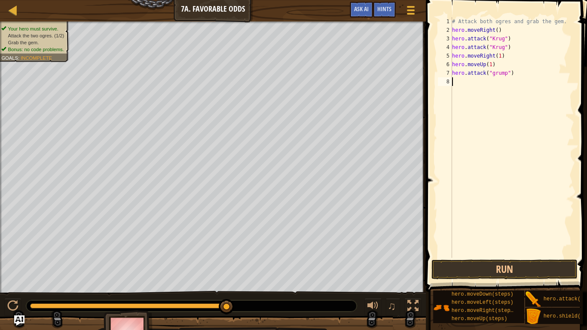
scroll to position [4, 0]
click at [493, 76] on div "# Attack both ogres and grab the gem. hero . moveRight ( ) hero . attack ( "Kru…" at bounding box center [512, 146] width 124 height 258
drag, startPoint x: 486, startPoint y: 75, endPoint x: 506, endPoint y: 73, distance: 20.7
click at [506, 73] on div "# Attack both ogres and grab the gem. hero . moveRight ( ) hero . attack ( "Kru…" at bounding box center [512, 146] width 124 height 258
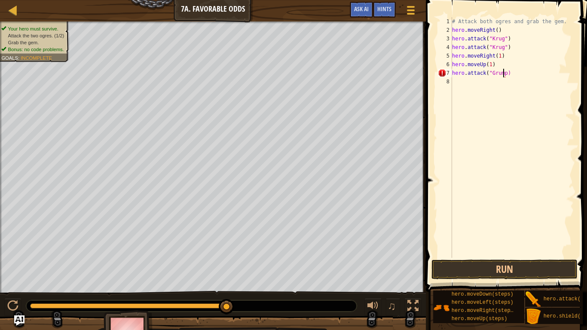
scroll to position [4, 4]
drag, startPoint x: 450, startPoint y: 72, endPoint x: 481, endPoint y: 71, distance: 30.5
click at [481, 71] on div "hero.attack("Grump") 1 2 3 4 5 6 7 8 # Attack both ogres and grab the gem. hero…" at bounding box center [505, 137] width 138 height 240
click at [456, 71] on div "# Attack both ogres and grab the gem. hero . moveRight ( ) hero . attack ( "Kru…" at bounding box center [512, 137] width 124 height 240
drag, startPoint x: 451, startPoint y: 73, endPoint x: 497, endPoint y: 69, distance: 46.5
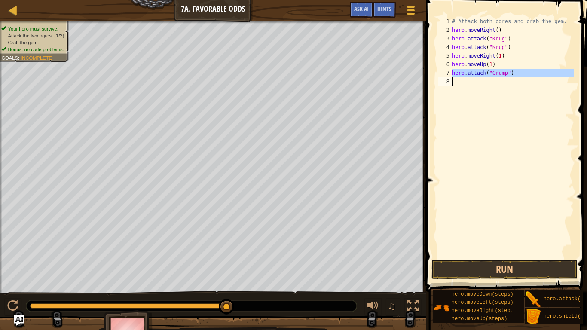
click at [497, 69] on div "hero.attack("Grump") 1 2 3 4 5 6 7 8 # Attack both ogres and grab the gem. hero…" at bounding box center [505, 137] width 138 height 240
type textarea "p(1)"
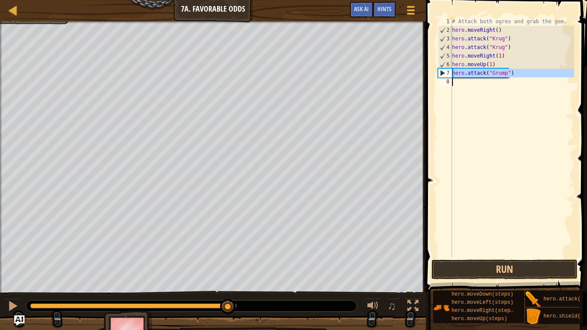
click at [459, 76] on div "# Attack both ogres and grab the gem. hero . moveRight ( ) hero . attack ( "Kru…" at bounding box center [512, 137] width 124 height 240
type textarea "hero.attack("Grump")"
drag, startPoint x: 453, startPoint y: 76, endPoint x: 510, endPoint y: 73, distance: 57.2
click at [510, 73] on div "# Attack both ogres and grab the gem. hero . moveRight ( ) hero . attack ( "Kru…" at bounding box center [512, 146] width 124 height 258
click at [458, 85] on div "# Attack both ogres and grab the gem. hero . moveRight ( ) hero . attack ( "Kru…" at bounding box center [512, 146] width 124 height 258
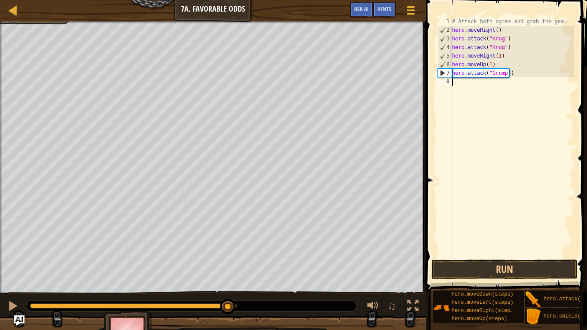
paste textarea "hero.attack("Grump")"
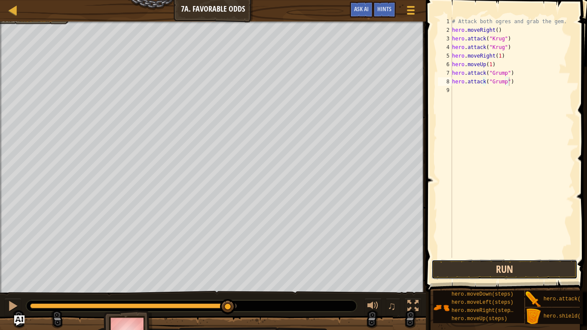
click at [481, 266] on button "Run" at bounding box center [504, 269] width 146 height 20
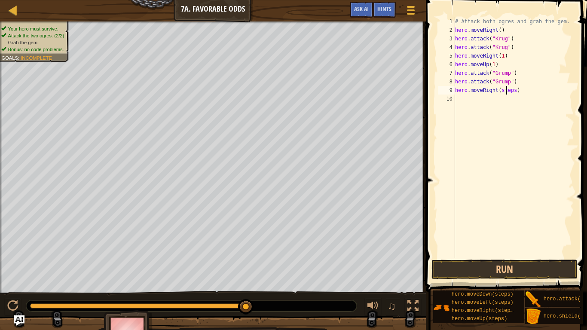
click at [505, 91] on div "# Attack both ogres and grab the gem. hero . moveRight ( ) hero . attack ( "Kru…" at bounding box center [513, 146] width 121 height 258
type textarea "hero.moveRight(2)"
click at [547, 270] on button "Run" at bounding box center [504, 269] width 146 height 20
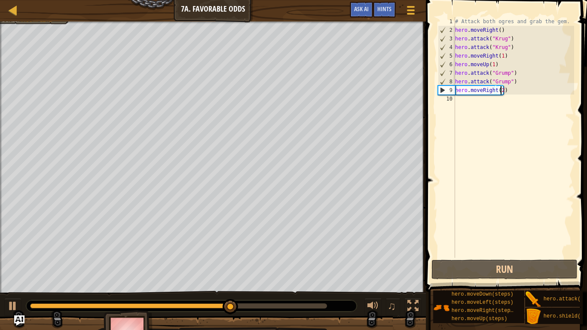
click at [479, 90] on div "# Attack both ogres and grab the gem. hero . moveRight ( ) hero . attack ( "Kru…" at bounding box center [513, 146] width 121 height 258
click at [484, 94] on div "# Attack both ogres and grab the gem. hero . moveRight ( ) hero . attack ( "Kru…" at bounding box center [513, 146] width 121 height 258
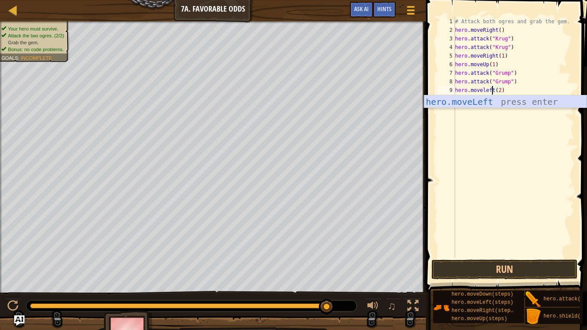
click at [470, 101] on div "hero.moveLeft press enter" at bounding box center [505, 114] width 162 height 39
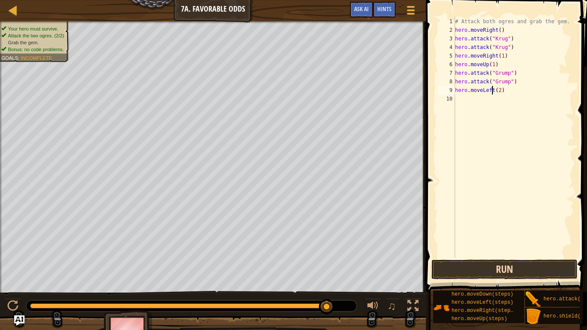
type textarea "hero.moveLeft(2)"
click at [517, 267] on button "Run" at bounding box center [504, 269] width 146 height 20
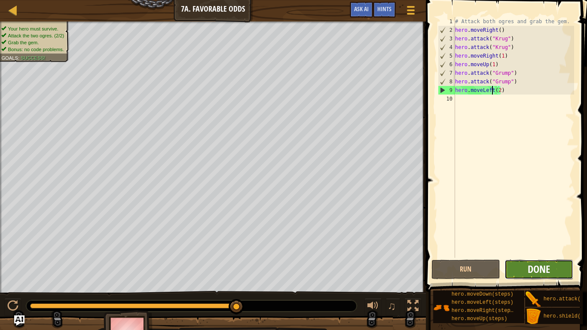
click at [540, 271] on span "Done" at bounding box center [538, 269] width 22 height 14
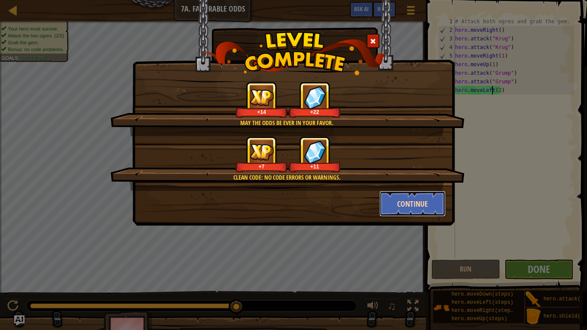
click at [417, 211] on button "Continue" at bounding box center [412, 204] width 67 height 26
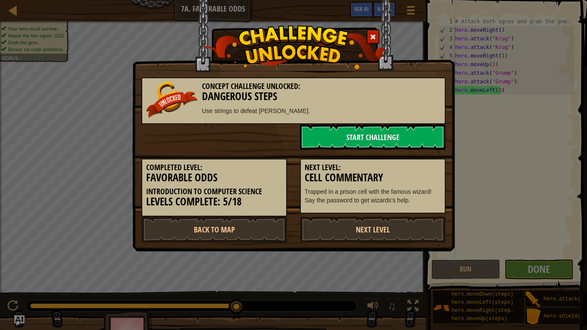
click at [408, 204] on p "Trapped in a prison cell with the famous wizard! Say the password to get wizard…" at bounding box center [372, 195] width 136 height 17
click at [413, 196] on p "Trapped in a prison cell with the famous wizard! Say the password to get wizard…" at bounding box center [372, 195] width 136 height 17
click at [408, 202] on p "Trapped in a prison cell with the famous wizard! Say the password to get wizard…" at bounding box center [372, 195] width 136 height 17
click at [408, 204] on p "Trapped in a prison cell with the famous wizard! Say the password to get wizard…" at bounding box center [372, 195] width 136 height 17
click at [393, 229] on link "Next Level" at bounding box center [373, 229] width 146 height 26
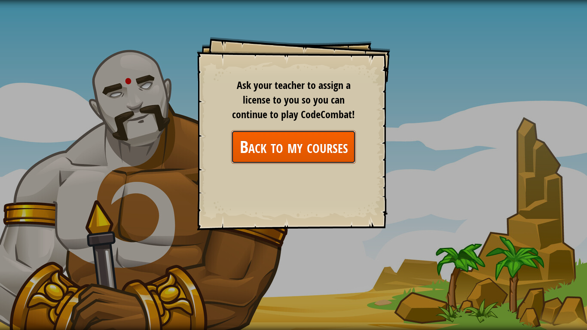
click at [337, 147] on link "Back to my courses" at bounding box center [293, 146] width 125 height 33
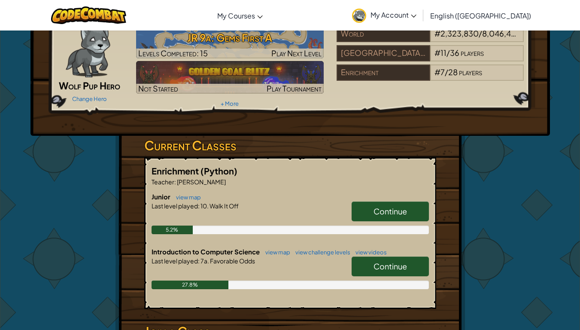
scroll to position [45, 0]
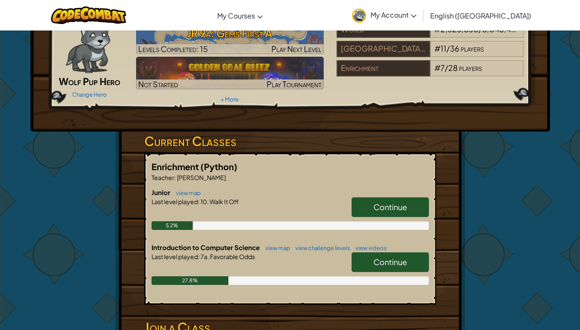
click at [410, 264] on link "Continue" at bounding box center [390, 262] width 77 height 20
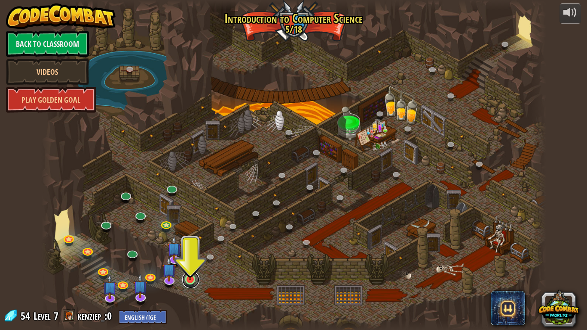
click at [192, 271] on link at bounding box center [190, 279] width 17 height 17
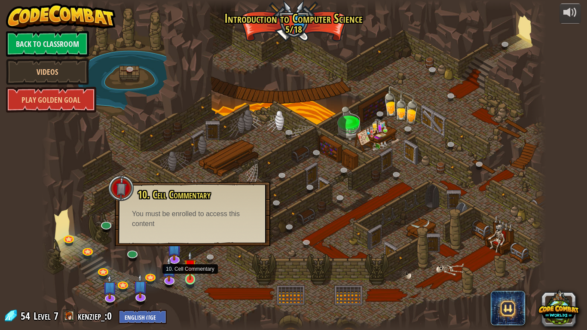
click at [192, 271] on img at bounding box center [190, 265] width 13 height 29
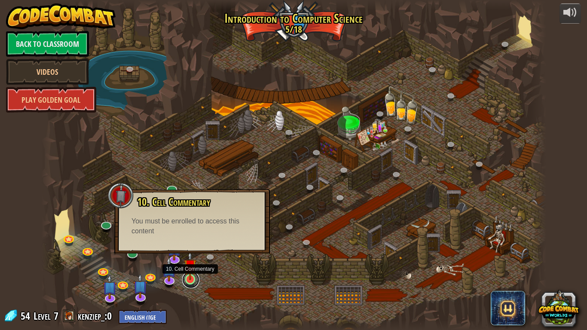
click at [192, 271] on link at bounding box center [190, 279] width 17 height 17
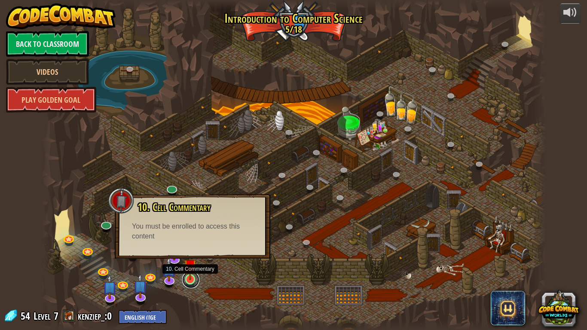
click at [188, 271] on link at bounding box center [190, 279] width 17 height 17
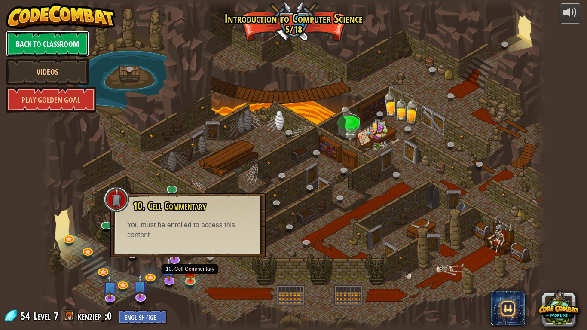
click at [28, 45] on link "Back to Classroom" at bounding box center [47, 44] width 83 height 26
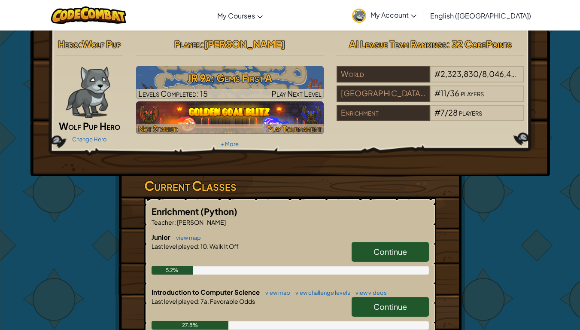
click at [220, 113] on img at bounding box center [230, 117] width 188 height 33
click at [222, 113] on img at bounding box center [230, 117] width 188 height 33
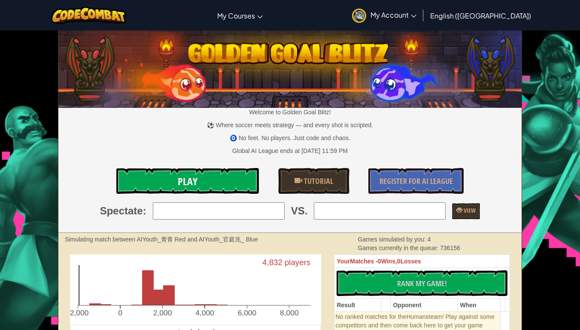
click at [161, 179] on link "Play" at bounding box center [187, 181] width 143 height 26
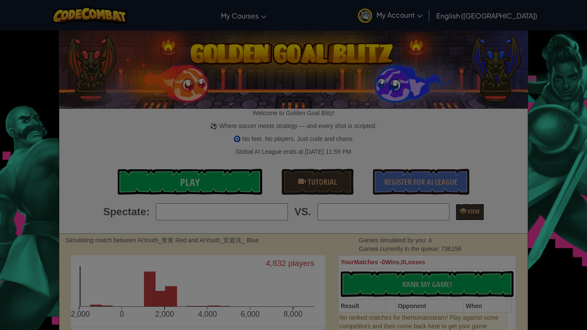
click at [162, 180] on div at bounding box center [293, 165] width 587 height 330
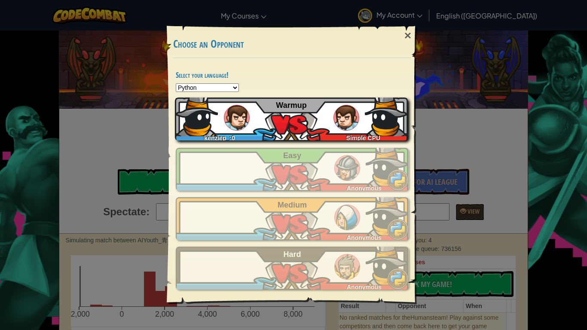
click at [213, 120] on img at bounding box center [196, 114] width 43 height 43
